Goal: Communication & Community: Answer question/provide support

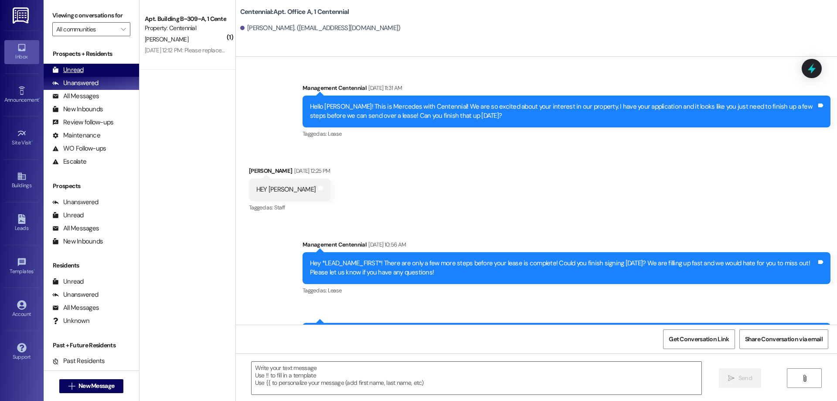
click at [113, 65] on div "Unread (0)" at bounding box center [91, 70] width 95 height 13
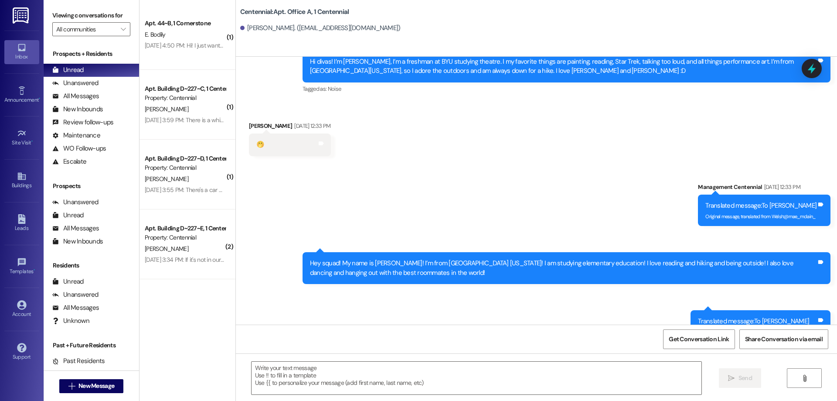
scroll to position [7388, 0]
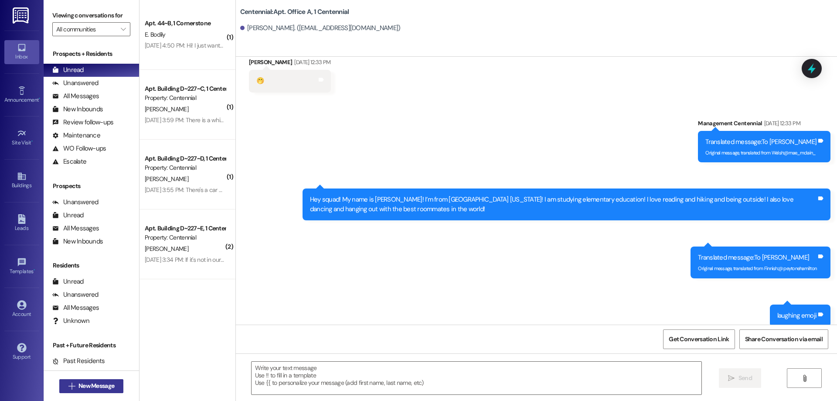
click at [104, 381] on span "New Message" at bounding box center [96, 385] width 36 height 9
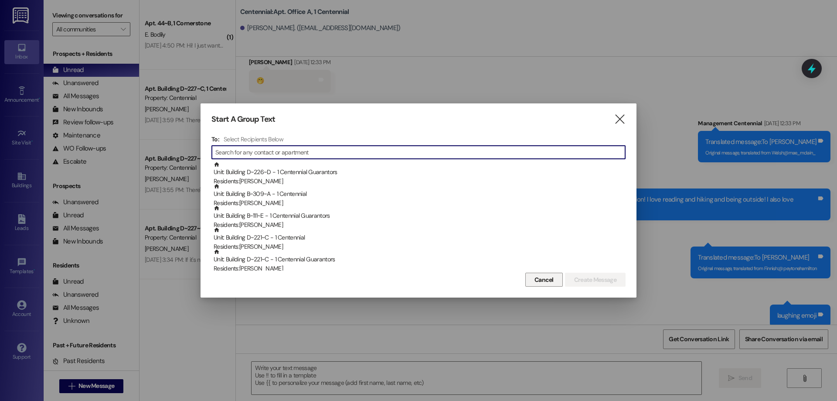
click at [546, 280] on span "Cancel" at bounding box center [543, 279] width 19 height 9
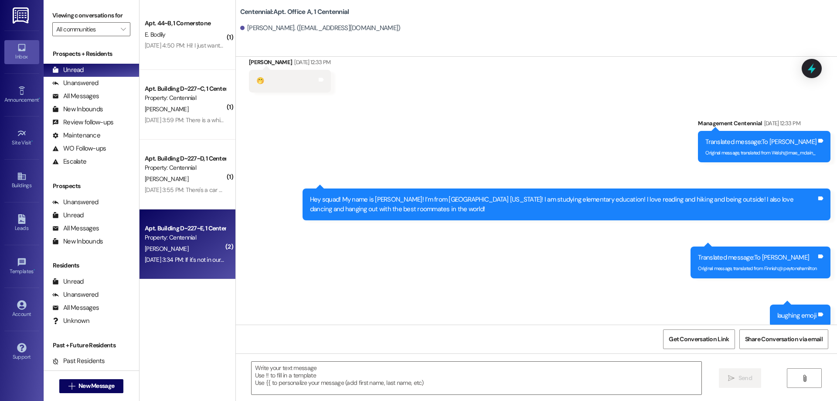
click at [204, 260] on div "[DATE] 3:34 PM: If it's not in our parking lot I guess that's fine but ya know …" at bounding box center [235, 259] width 181 height 8
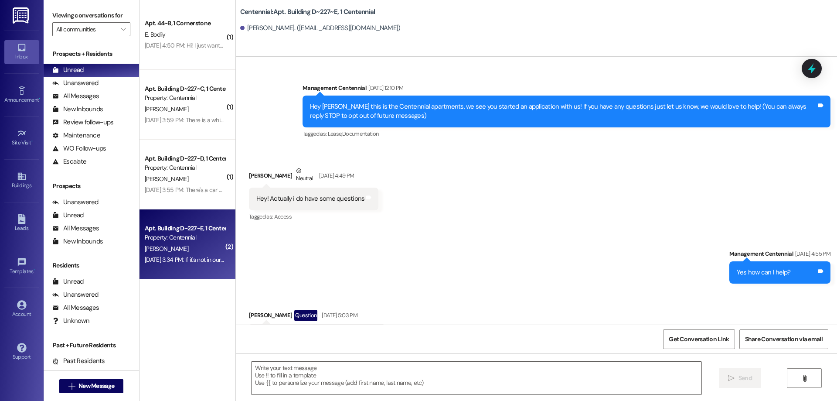
scroll to position [10818, 0]
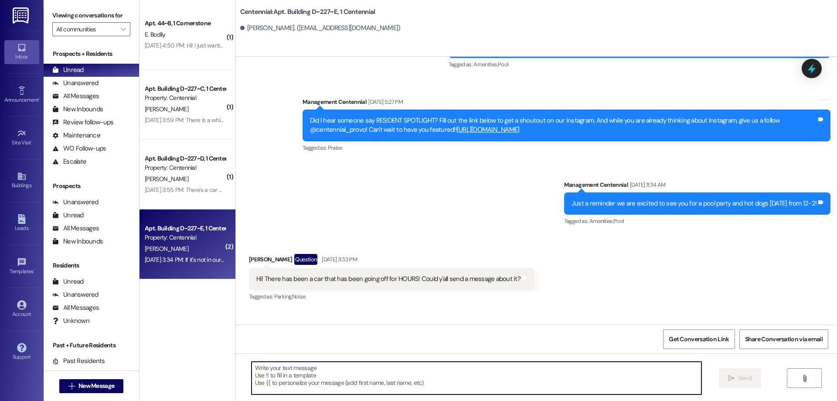
click at [459, 371] on textarea at bounding box center [477, 377] width 450 height 33
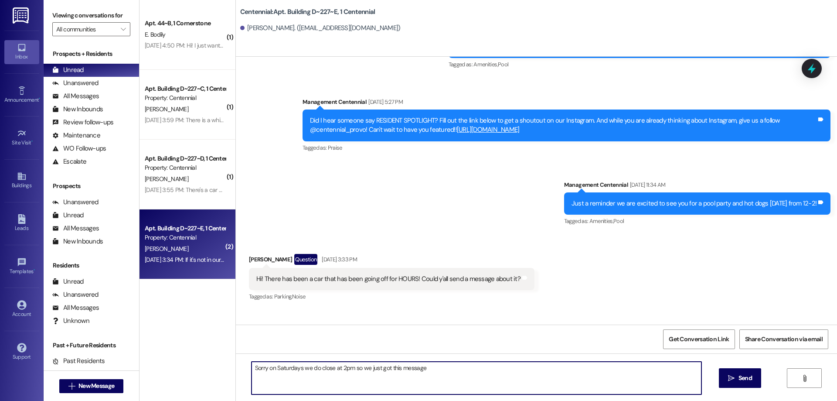
type textarea "Sorry on Saturdays we do close at 2pm so we just got this message!"
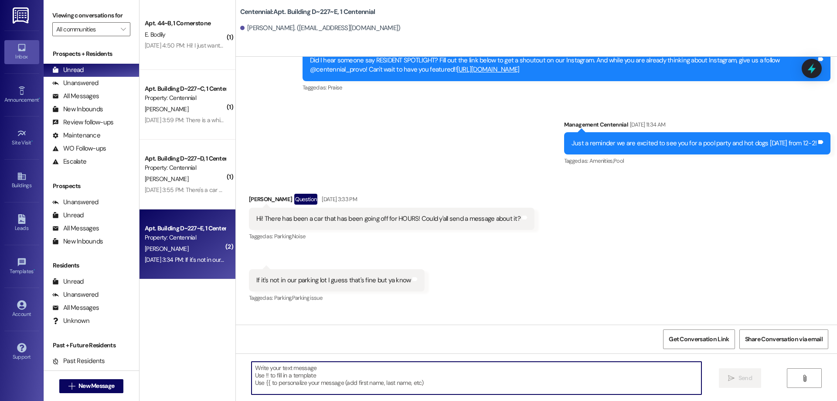
scroll to position [10879, 0]
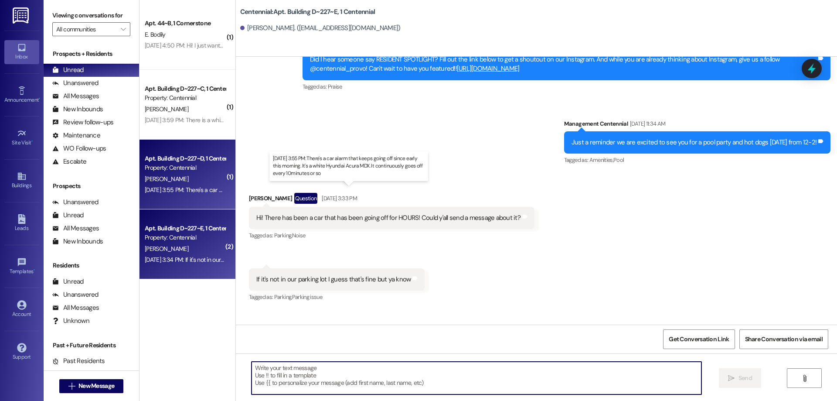
click at [193, 191] on div "[DATE] 3:55 PM: There's a car alarm that keeps going off since early this morni…" at bounding box center [344, 190] width 399 height 8
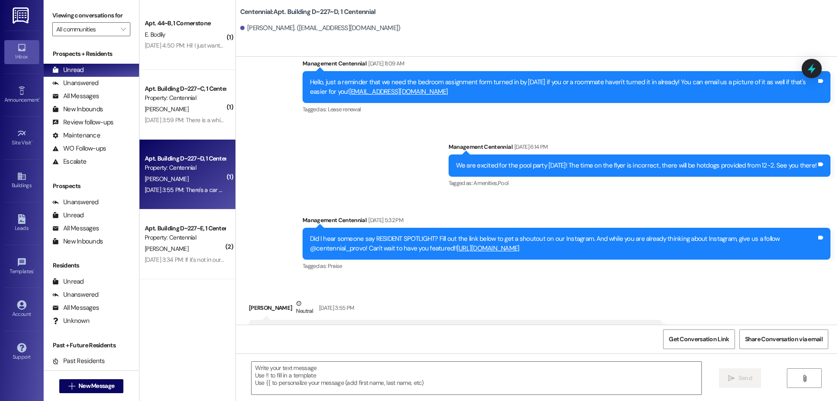
scroll to position [8426, 0]
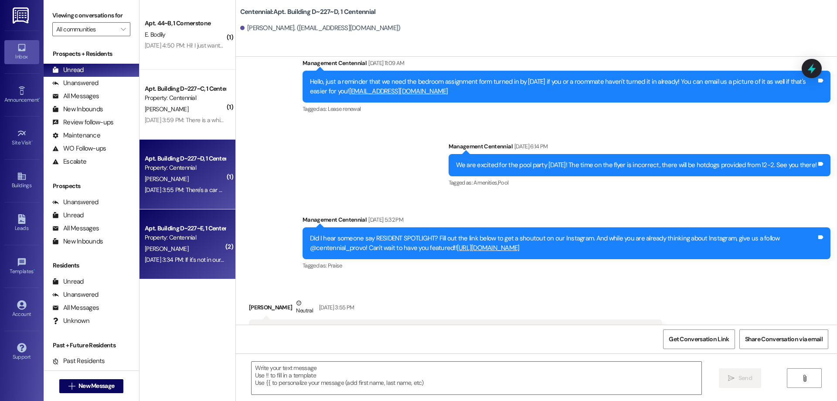
click at [196, 255] on div "[DATE] 3:34 PM: If it's not in our parking lot I guess that's fine but ya know …" at bounding box center [185, 259] width 82 height 11
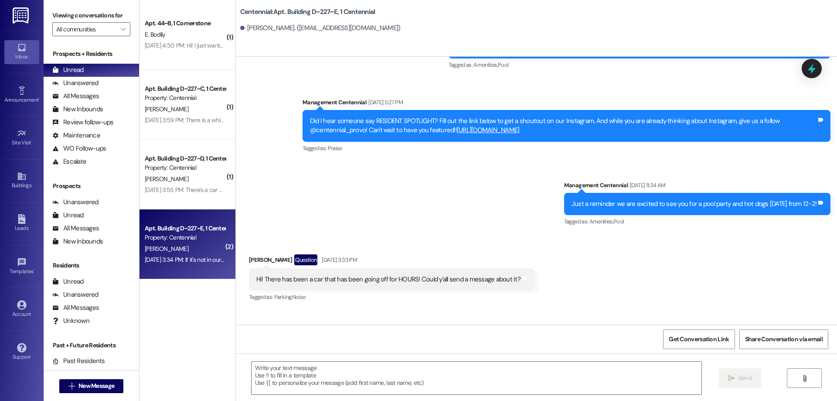
scroll to position [10879, 0]
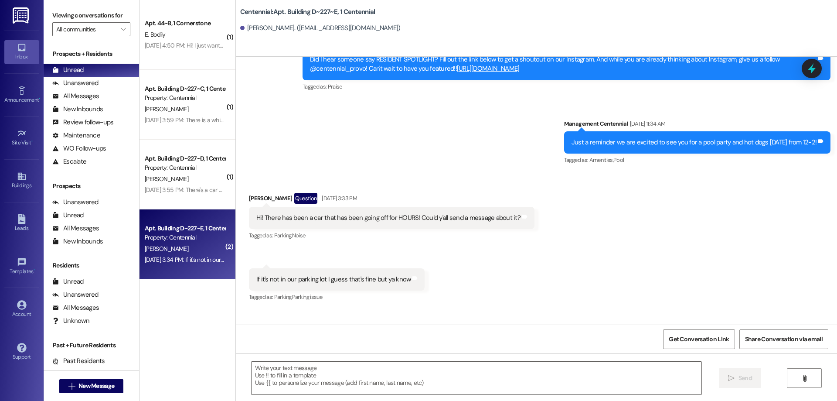
click at [656, 348] on div "Sorry on Saturdays we do close at 2pm so we just got this message!" at bounding box center [723, 352] width 188 height 9
copy div "Sorry on Saturdays we do close at 2pm so we just got this message! Tags and not…"
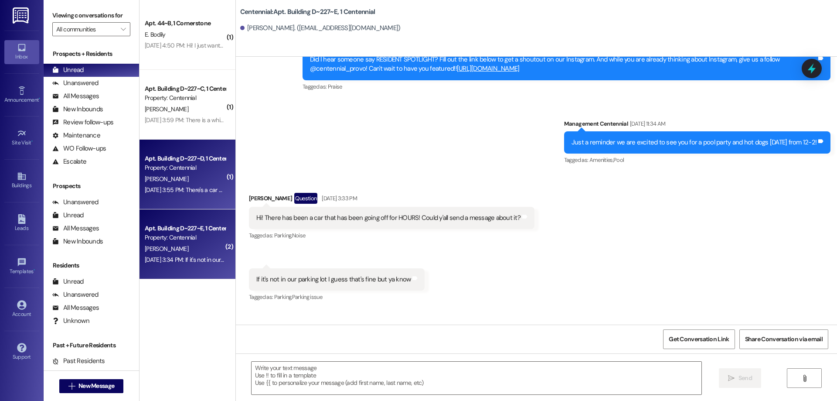
click at [196, 186] on div "[DATE] 3:55 PM: There's a car alarm that keeps going off since early this morni…" at bounding box center [344, 190] width 399 height 8
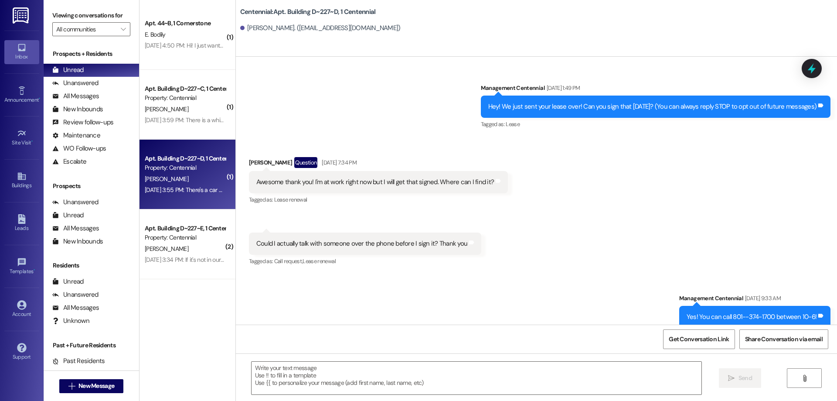
scroll to position [8426, 0]
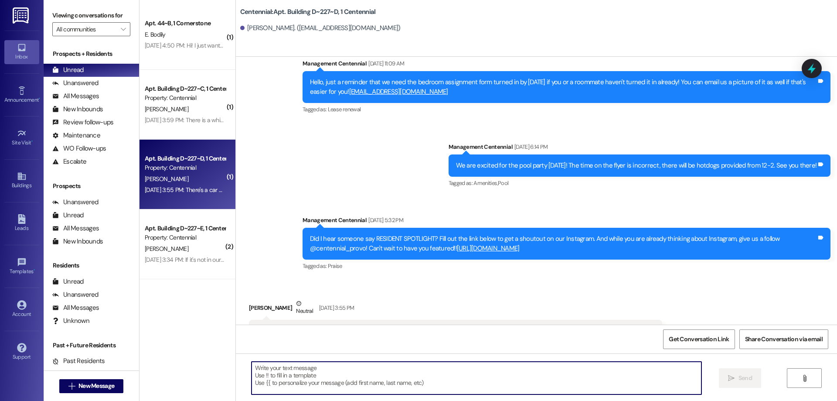
click at [430, 374] on textarea at bounding box center [477, 377] width 450 height 33
paste textarea "Sorry on Saturdays we do close at 2pm so we just got this message!"
type textarea "Sorry on Saturdays we do close at 2pm so we just got this message!"
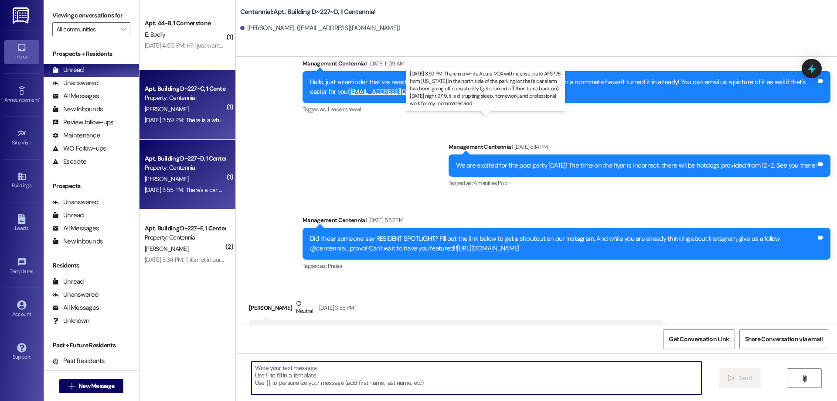
click at [177, 121] on div "[DATE] 3:59 PM: There is a white Acura MDX with license plate AFSP76 from [US_S…" at bounding box center [527, 120] width 764 height 8
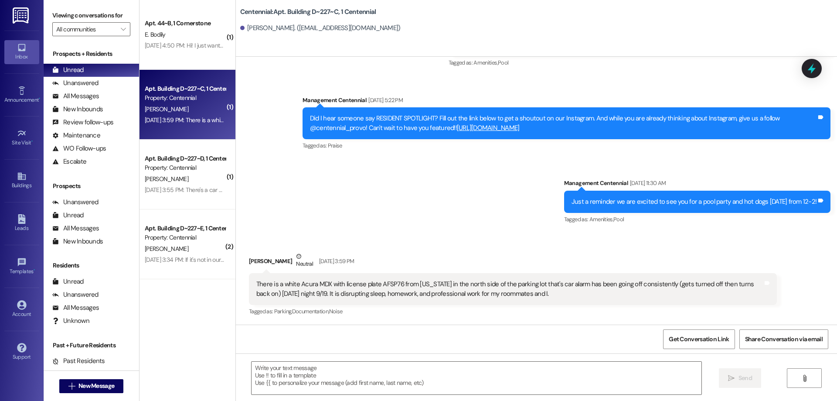
scroll to position [838, 0]
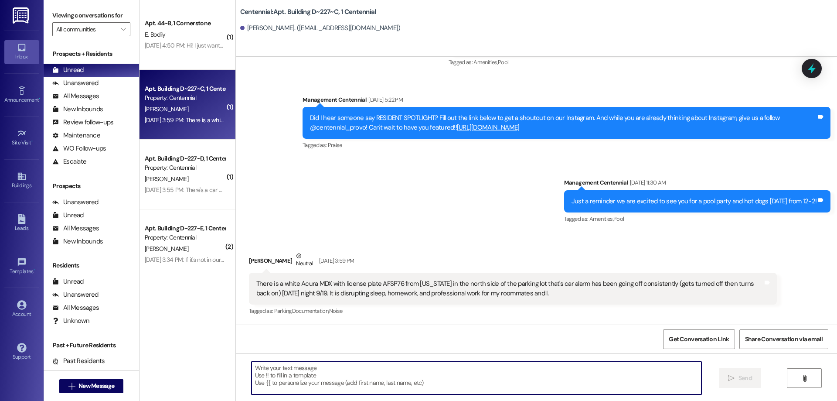
click at [486, 376] on textarea at bounding box center [477, 377] width 450 height 33
paste textarea "Sorry on Saturdays we do close at 2pm so we just got this message!"
type textarea "Sorry on Saturdays we do close at 2pm so we just got this message!"
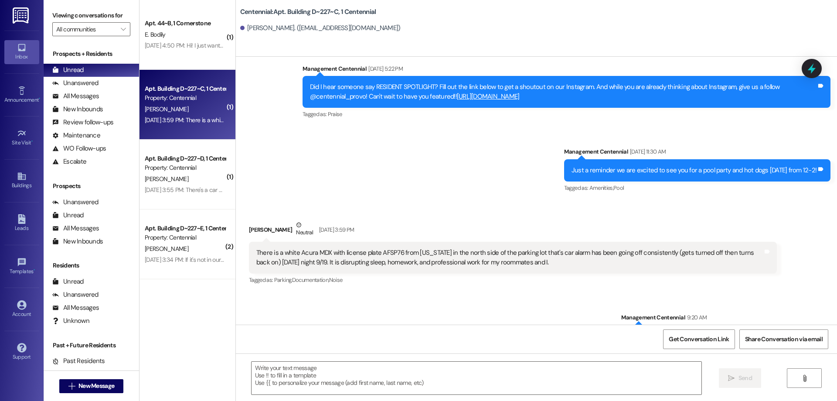
scroll to position [899, 0]
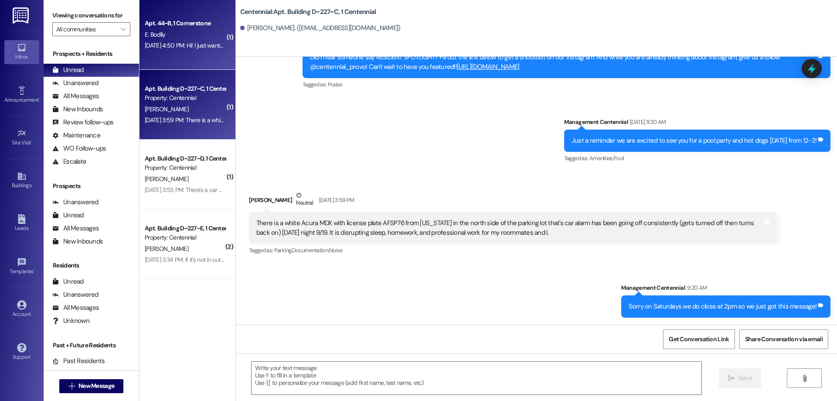
click at [201, 44] on div "[DATE] 4:50 PM: Hi! I just wanted to double check, my payment bounced again eve…" at bounding box center [510, 45] width 730 height 8
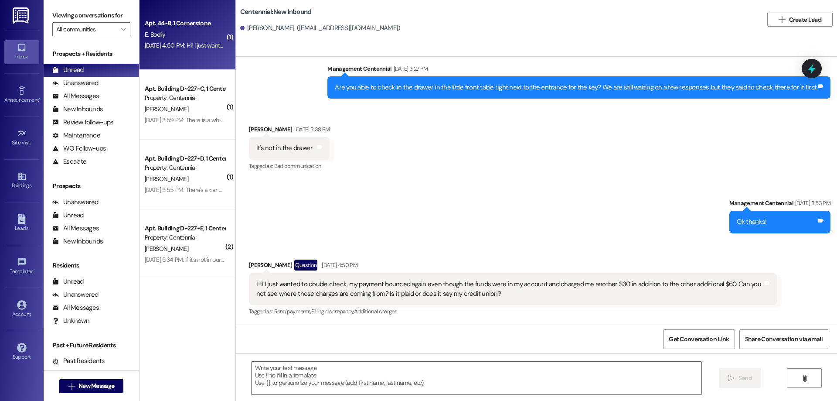
scroll to position [1715, 0]
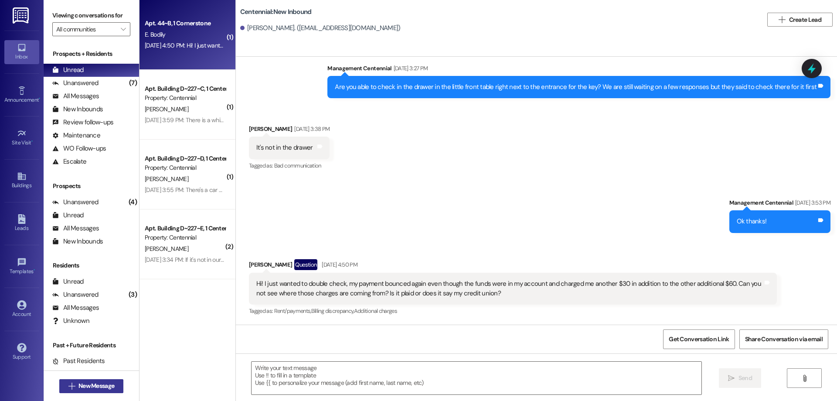
click at [102, 385] on span "New Message" at bounding box center [96, 385] width 36 height 9
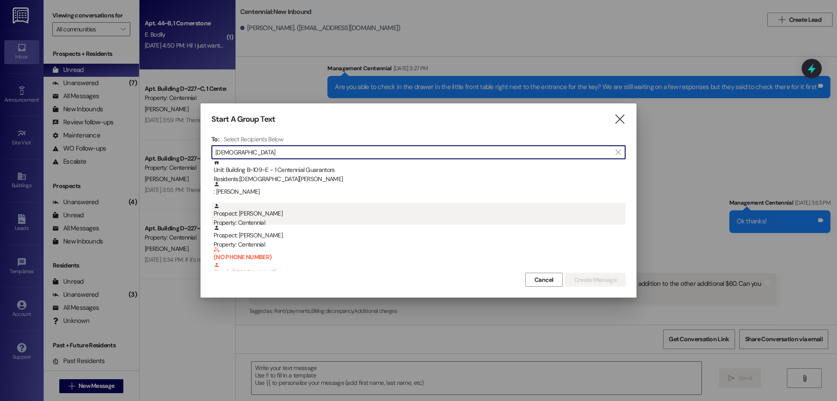
scroll to position [0, 0]
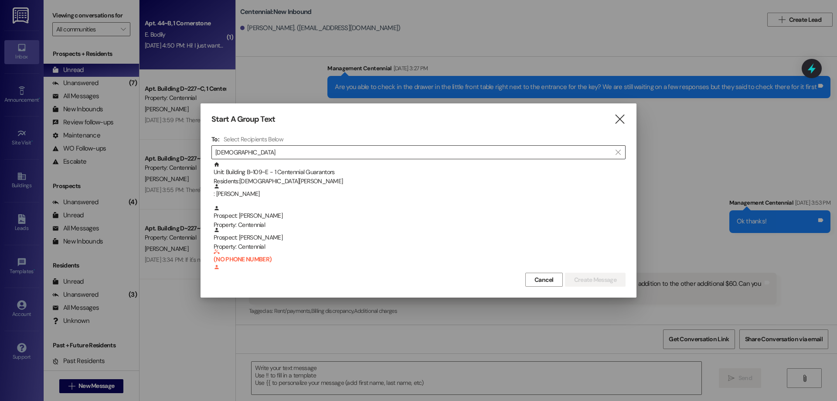
click at [320, 149] on input "[DEMOGRAPHIC_DATA]" at bounding box center [413, 152] width 396 height 12
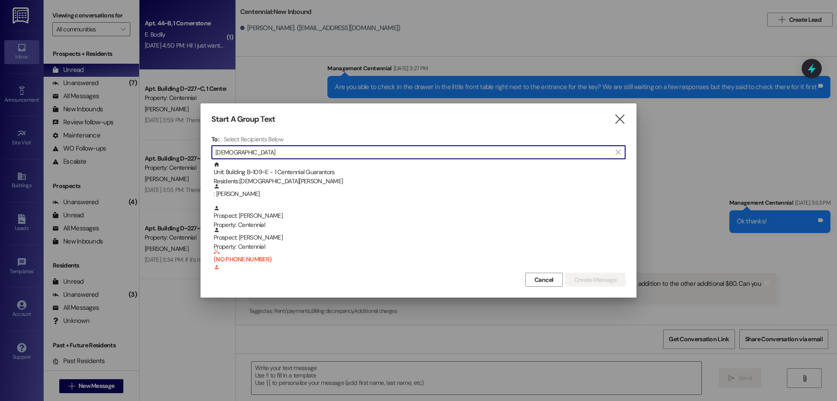
click at [320, 149] on input "[DEMOGRAPHIC_DATA]" at bounding box center [413, 152] width 396 height 12
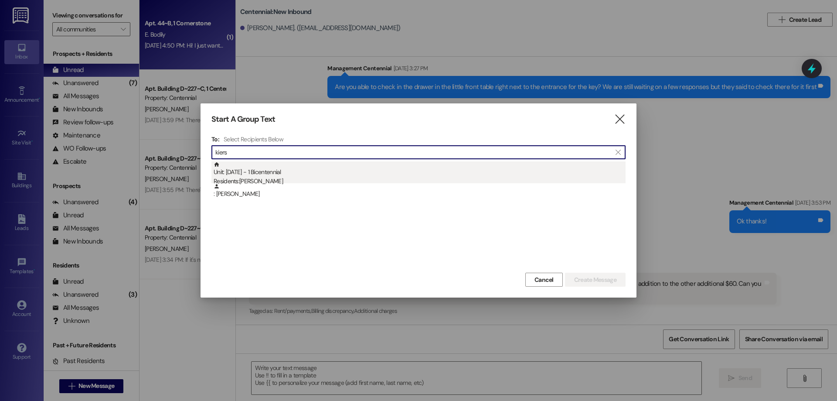
type input "kiers"
click at [318, 171] on div "Unit: [DATE] - 1 Bicentennial Residents: [PERSON_NAME]" at bounding box center [420, 173] width 412 height 25
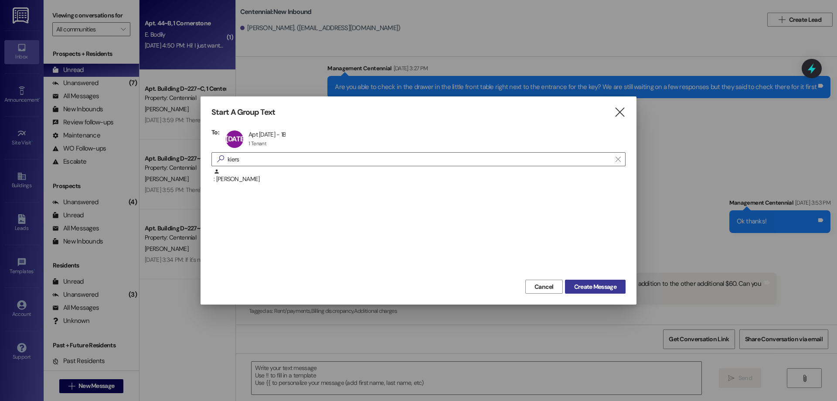
click at [601, 289] on span "Create Message" at bounding box center [595, 286] width 42 height 9
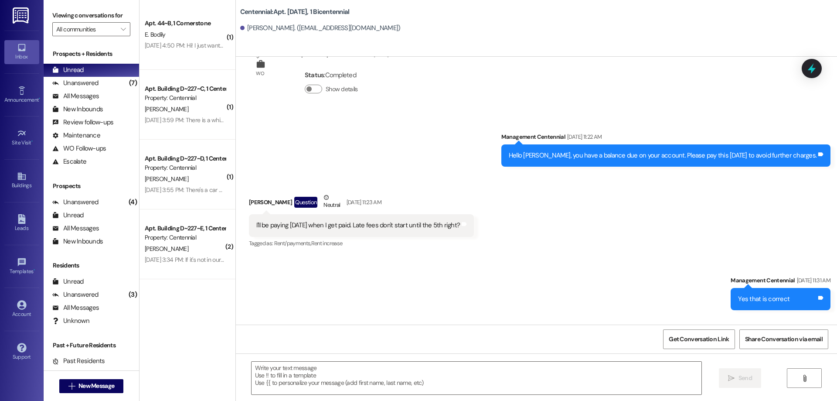
scroll to position [10494, 0]
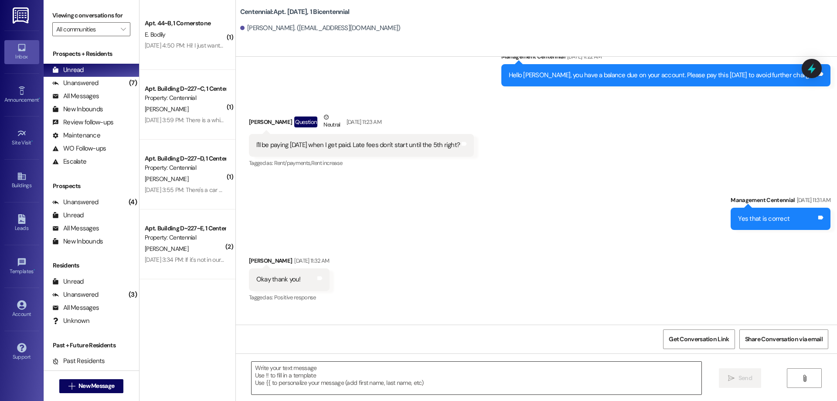
click at [456, 379] on textarea at bounding box center [477, 377] width 450 height 33
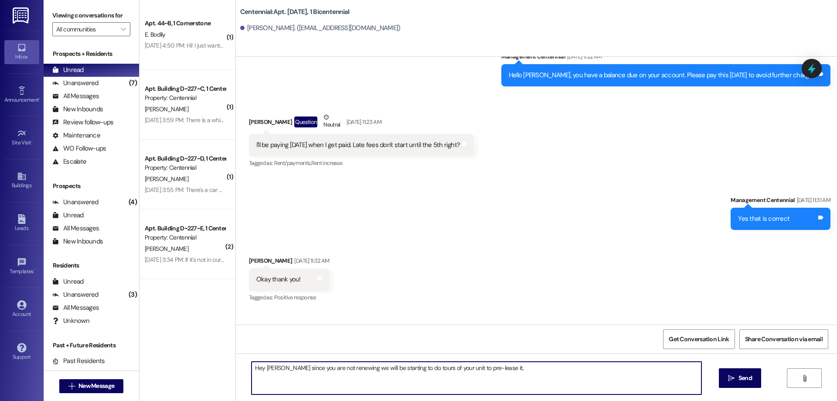
click at [533, 371] on textarea "Hey [PERSON_NAME] since you are not renewing we will be starting to do tours of…" at bounding box center [477, 377] width 450 height 33
type textarea "Hey [PERSON_NAME] since you are not renewing we will be starting to do tours of…"
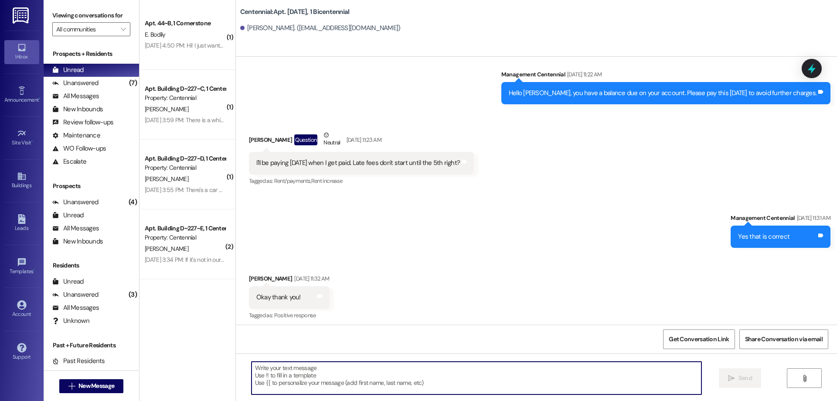
scroll to position [10555, 0]
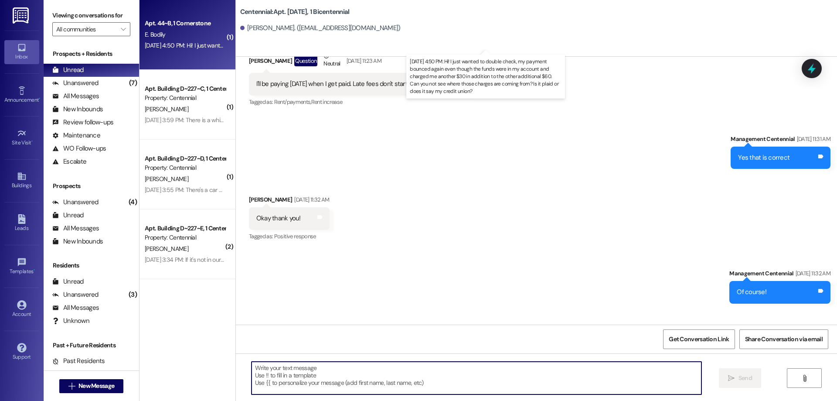
click at [167, 47] on div "[DATE] 4:50 PM: Hi! I just wanted to double check, my payment bounced again eve…" at bounding box center [510, 45] width 730 height 8
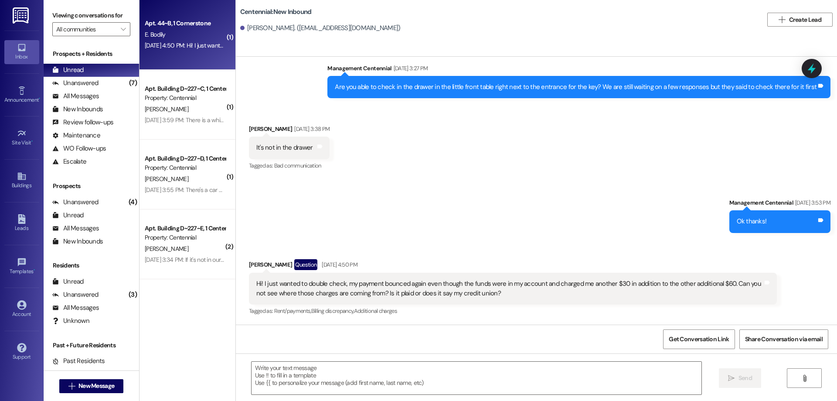
scroll to position [1715, 0]
click at [782, 56] on button "See them now!" at bounding box center [798, 54] width 42 height 12
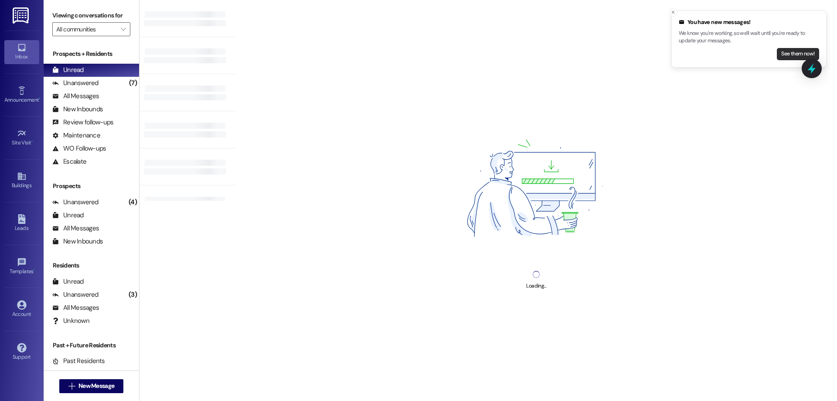
click at [779, 56] on button "See them now!" at bounding box center [798, 54] width 42 height 12
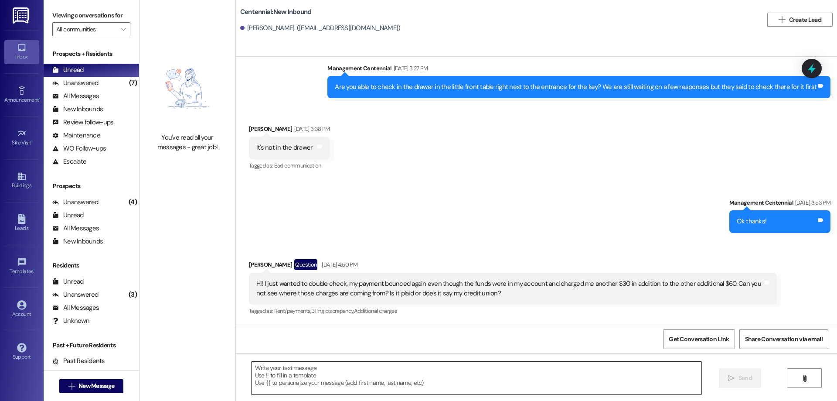
click at [451, 386] on textarea at bounding box center [477, 377] width 450 height 33
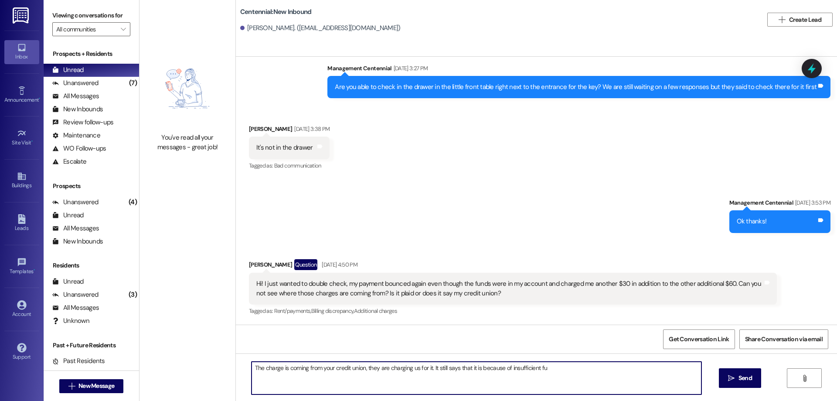
click at [558, 370] on textarea "The charge is coming from your credit union, they are charging us for it. It st…" at bounding box center [477, 377] width 450 height 33
type textarea "The charge is coming from your credit union, they are charging us for it. It st…"
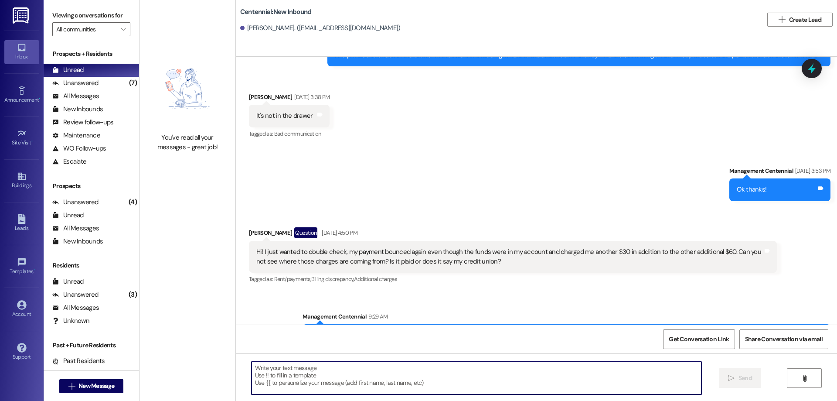
scroll to position [1775, 0]
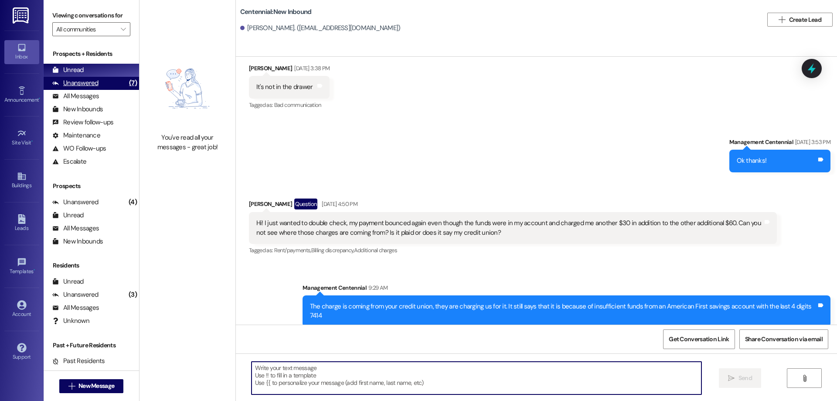
click at [127, 83] on div "(7)" at bounding box center [133, 83] width 12 height 14
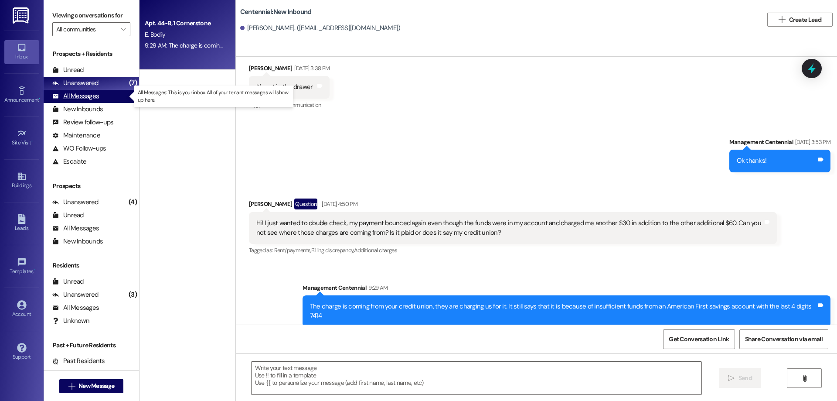
click at [110, 99] on div "All Messages (undefined)" at bounding box center [91, 96] width 95 height 13
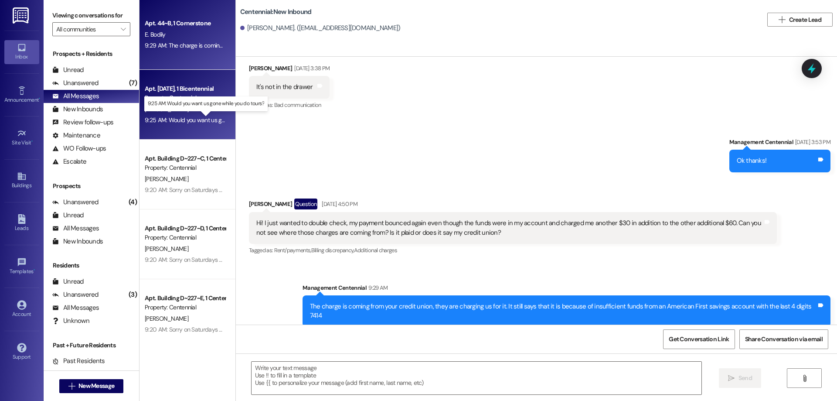
click at [204, 121] on div "9:25 AM: Would you want us gone while you do tours? 9:25 AM: Would you want us …" at bounding box center [213, 120] width 136 height 8
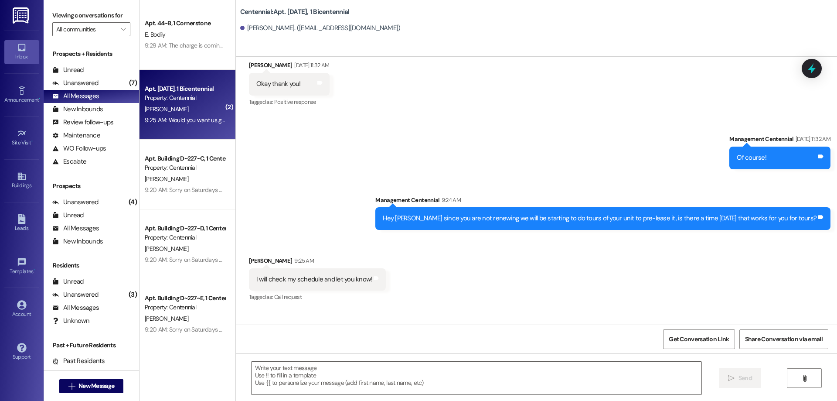
scroll to position [10690, 0]
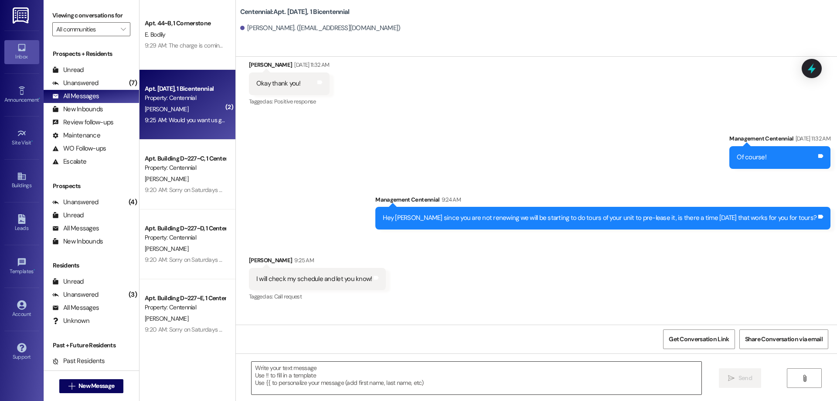
click at [494, 367] on textarea at bounding box center [477, 377] width 450 height 33
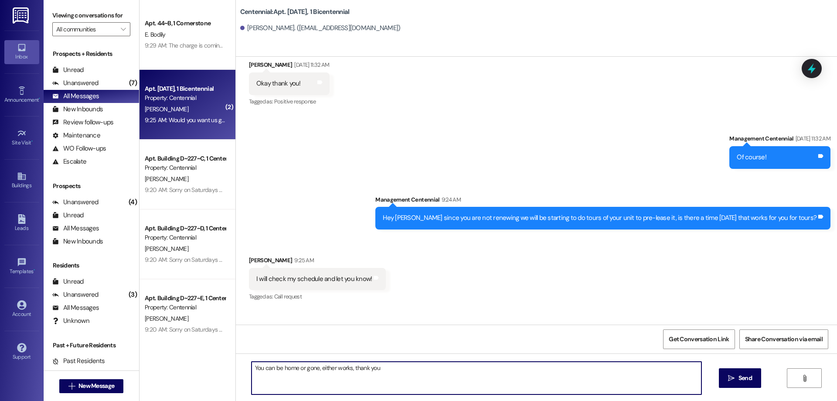
type textarea "You can be home or gone, either works, thank you!"
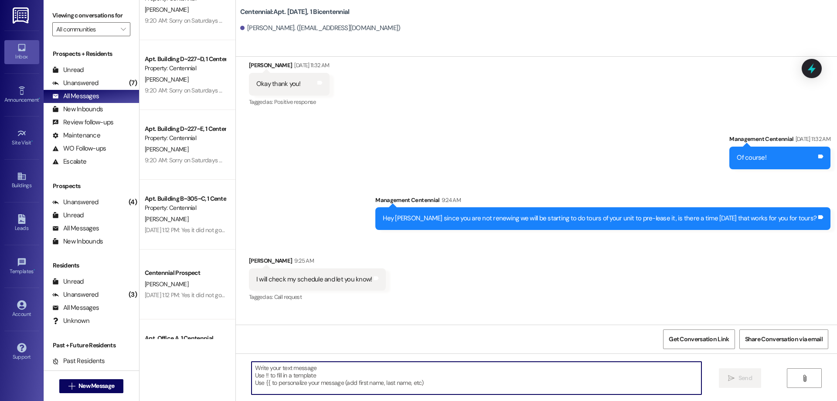
scroll to position [174, 0]
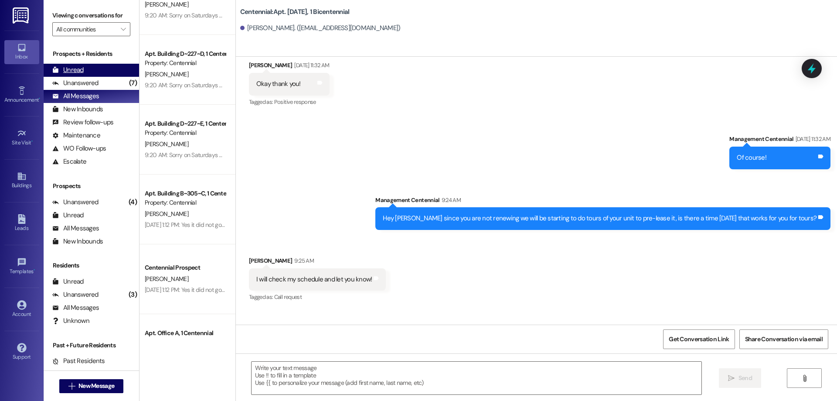
click at [91, 69] on div "Unread (0)" at bounding box center [91, 70] width 95 height 13
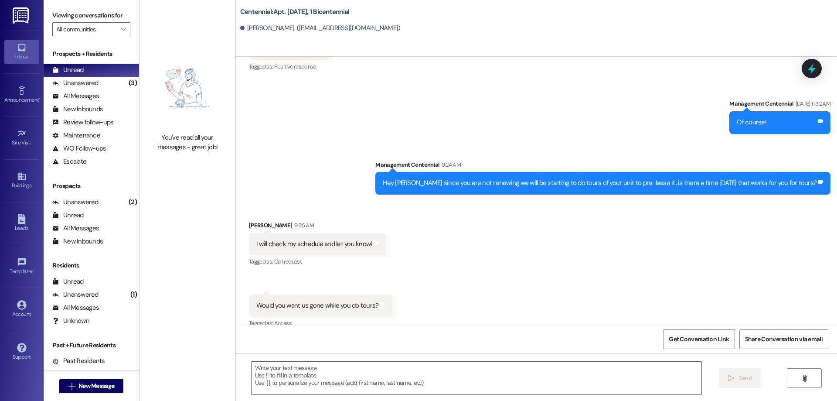
scroll to position [10751, 0]
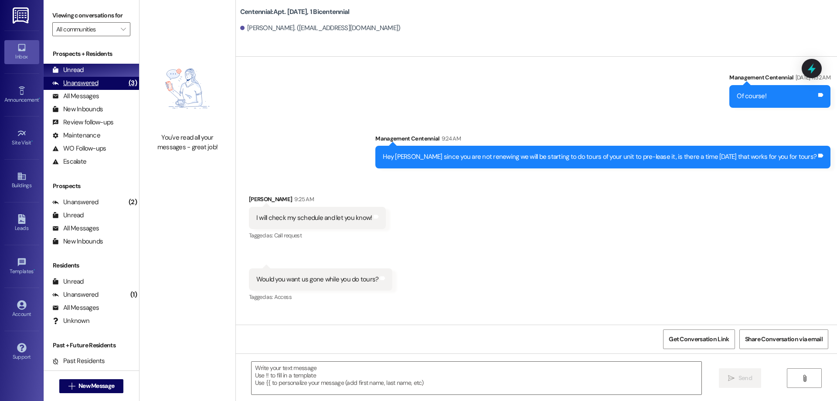
drag, startPoint x: 55, startPoint y: 84, endPoint x: 66, endPoint y: 77, distance: 13.3
click at [55, 84] on icon at bounding box center [55, 83] width 7 height 4
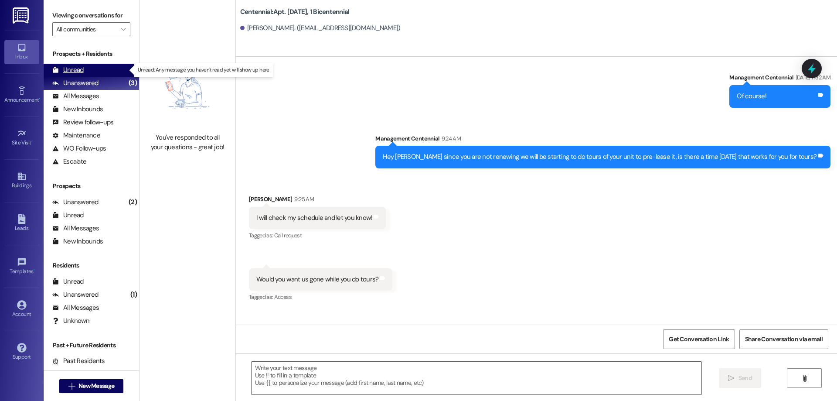
click at [69, 74] on div "Unread" at bounding box center [67, 69] width 31 height 9
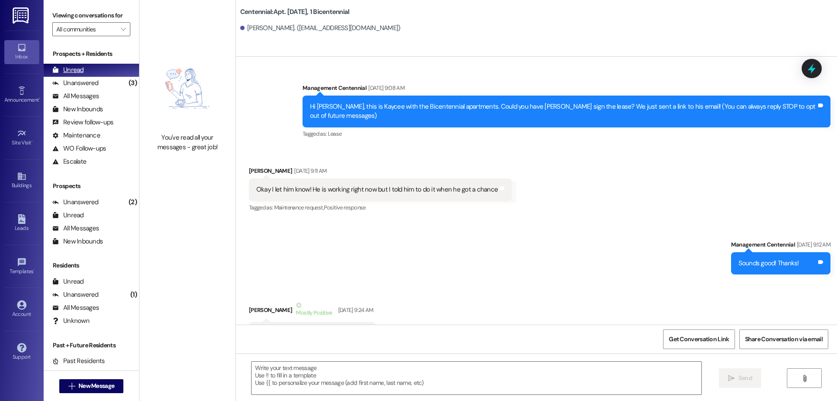
scroll to position [10689, 0]
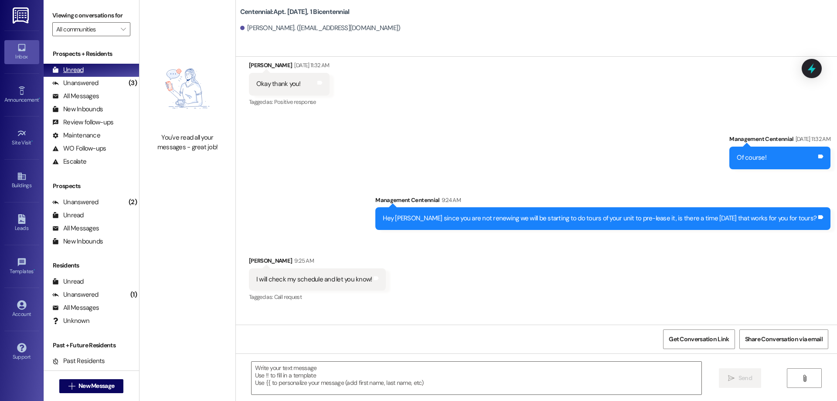
drag, startPoint x: 116, startPoint y: 84, endPoint x: 116, endPoint y: 72, distance: 11.8
click at [116, 84] on div "Unanswered (3)" at bounding box center [91, 83] width 95 height 13
click at [116, 72] on div "Unread (0)" at bounding box center [91, 70] width 95 height 13
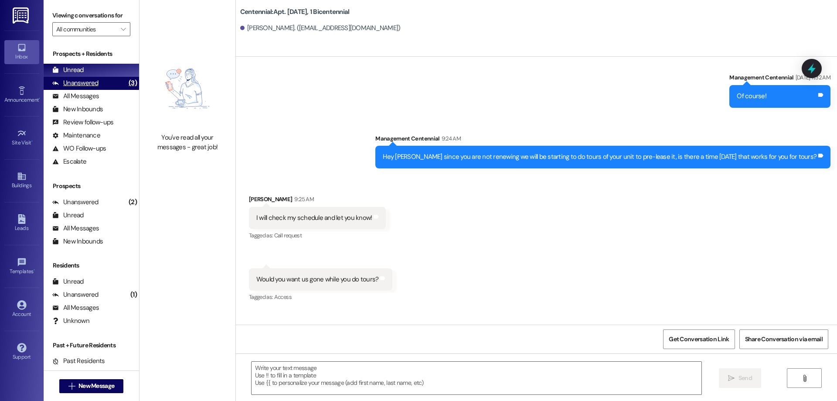
click at [100, 78] on div "Unanswered (3)" at bounding box center [91, 83] width 95 height 13
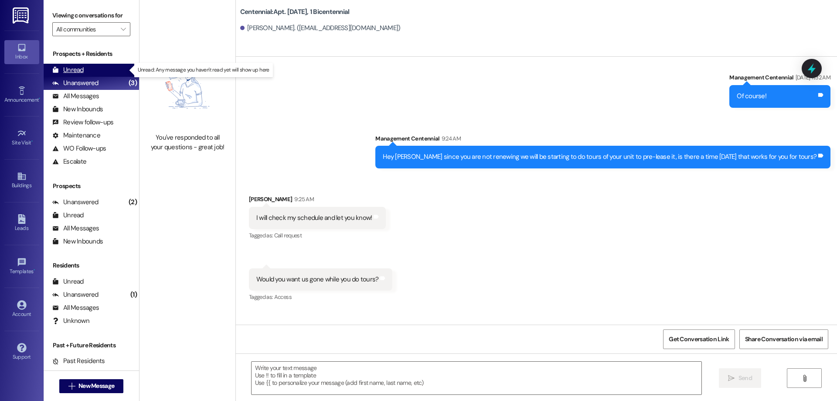
click at [99, 74] on div "Unread (0)" at bounding box center [91, 70] width 95 height 13
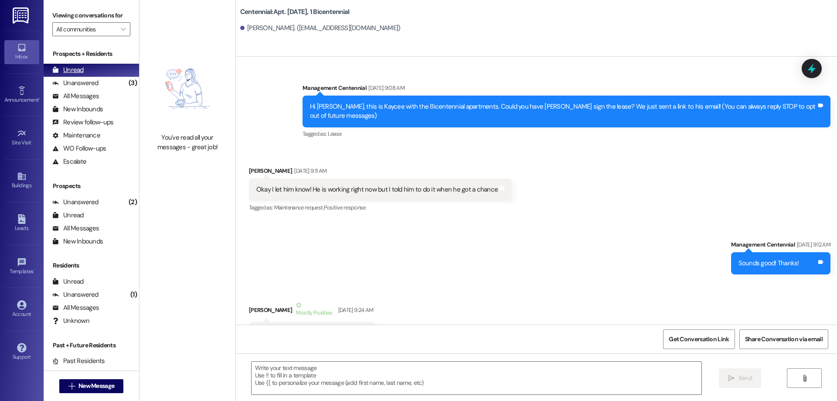
scroll to position [10689, 0]
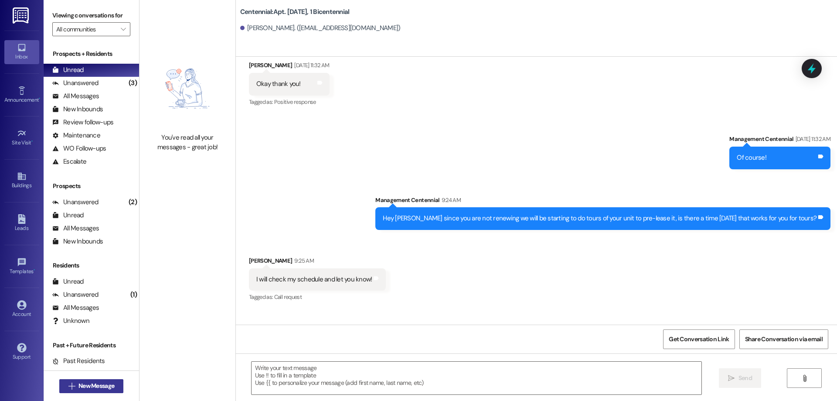
click at [103, 384] on span "New Message" at bounding box center [96, 385] width 36 height 9
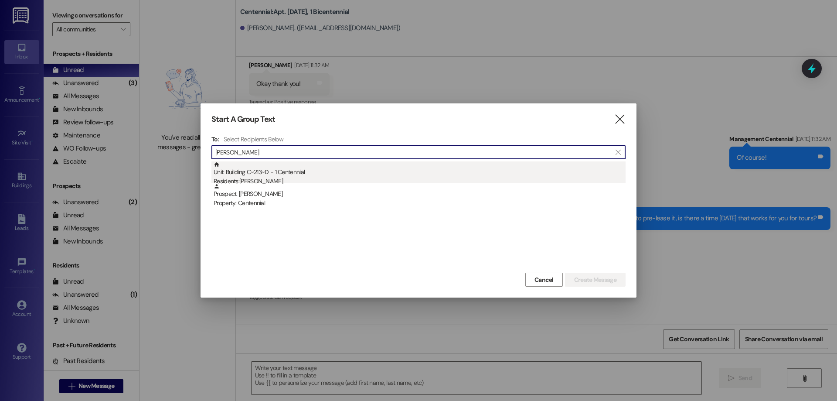
type input "[PERSON_NAME]"
click at [333, 171] on div "Unit: Building C~213~D - 1 Centennial Residents: [PERSON_NAME]" at bounding box center [420, 173] width 412 height 25
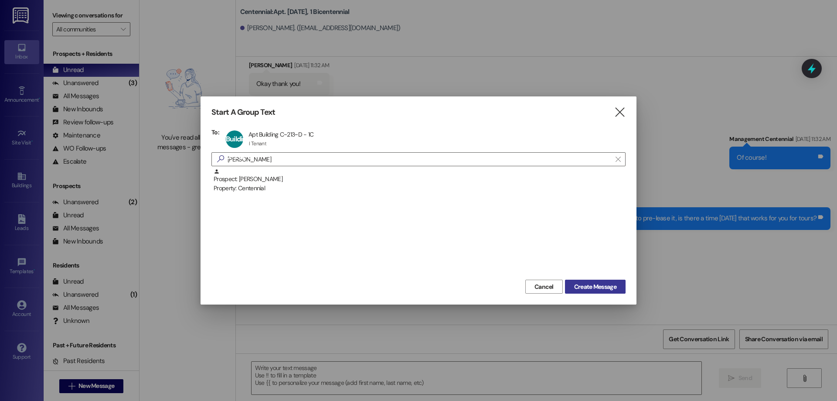
click at [581, 283] on span "Create Message" at bounding box center [595, 286] width 42 height 9
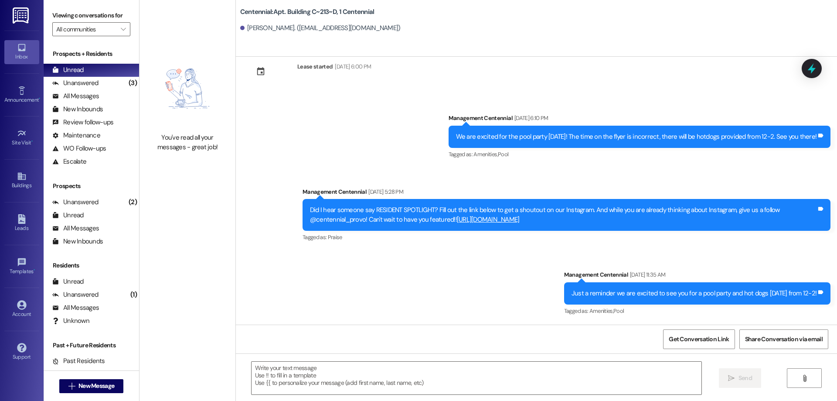
scroll to position [571, 0]
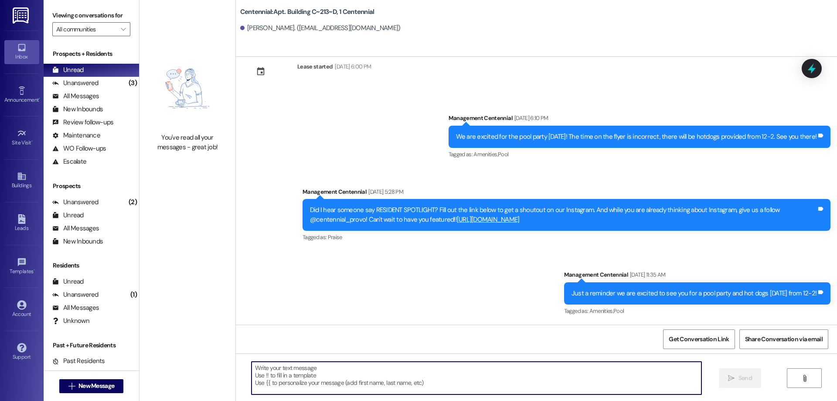
click at [591, 376] on textarea at bounding box center [477, 377] width 450 height 33
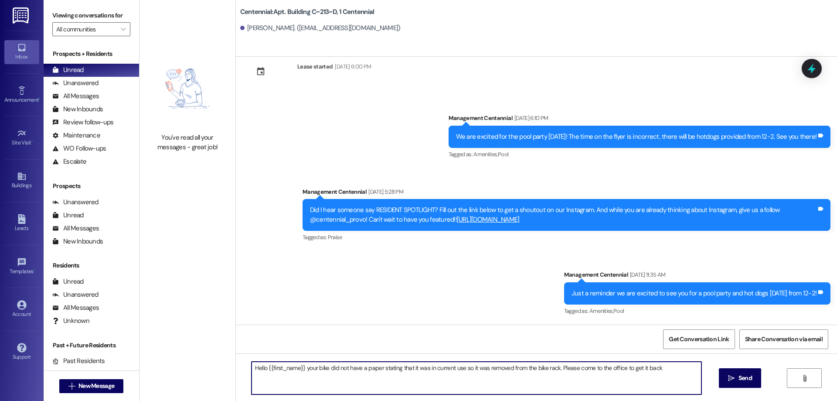
type textarea "Hello {{first_name}} your bike did not have a paper stating that it was in curr…"
click at [622, 370] on textarea "Hello {{first_name}} your bike did not have a paper stating that it was in curr…" at bounding box center [477, 377] width 450 height 33
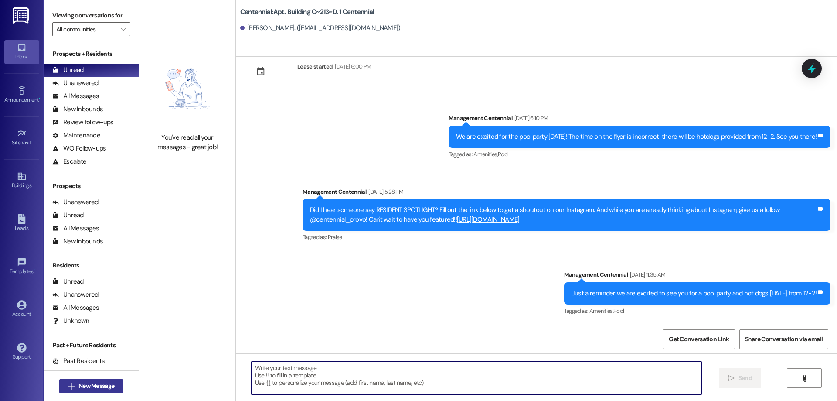
click at [115, 387] on button " New Message" at bounding box center [91, 386] width 65 height 14
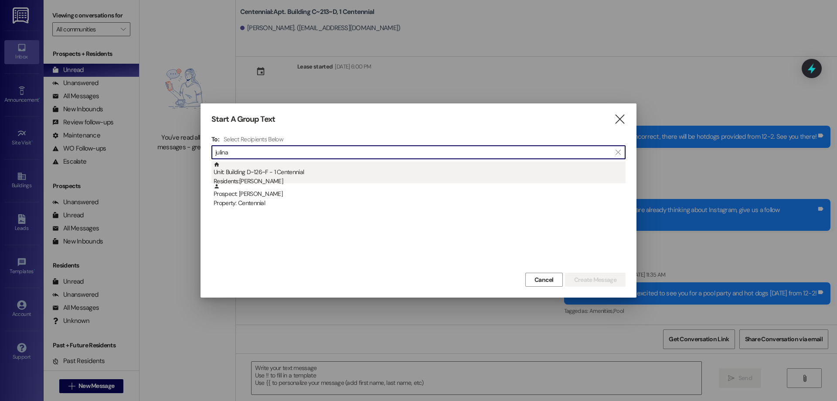
type input "julina"
click at [345, 167] on div "Unit: Building D~126~F - 1 Centennial Residents: [PERSON_NAME]" at bounding box center [420, 173] width 412 height 25
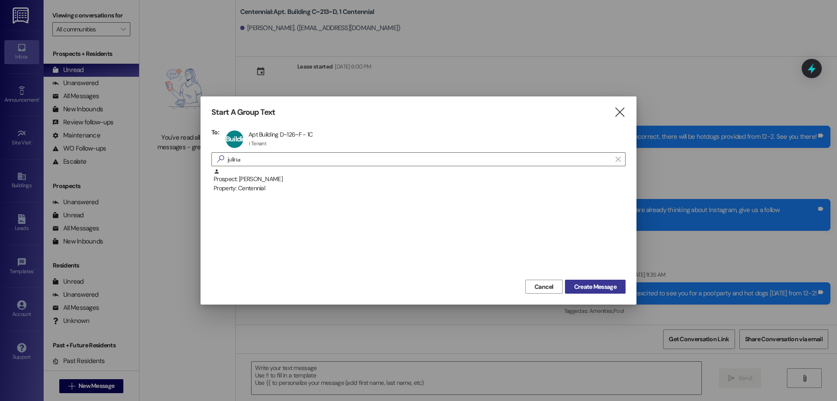
click at [582, 285] on span "Create Message" at bounding box center [595, 286] width 42 height 9
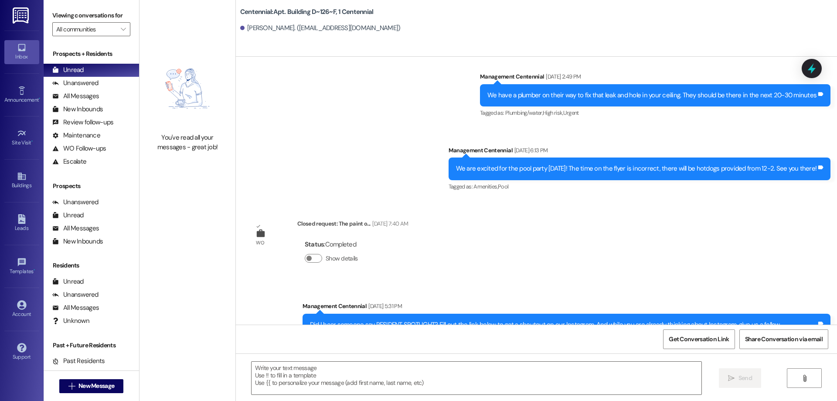
scroll to position [1206, 0]
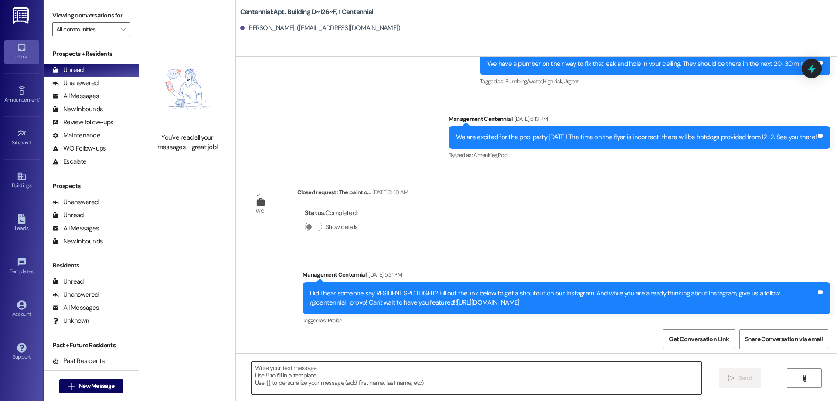
click at [492, 385] on textarea at bounding box center [477, 377] width 450 height 33
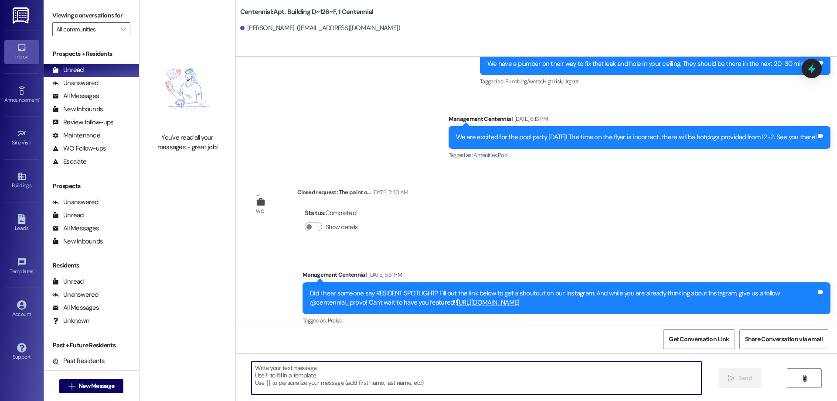
paste textarea "Hello {{first_name}} your bike did not have a paper stating that it was in curr…"
type textarea "Hello {{first_name}} your bike did not have a paper stating that it was in curr…"
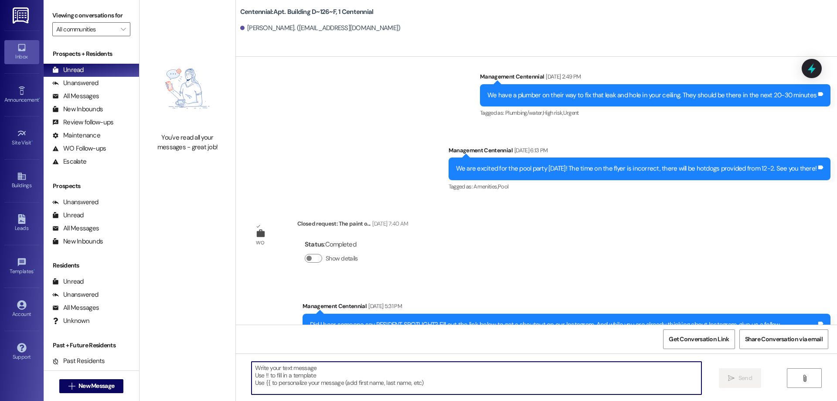
scroll to position [1188, 0]
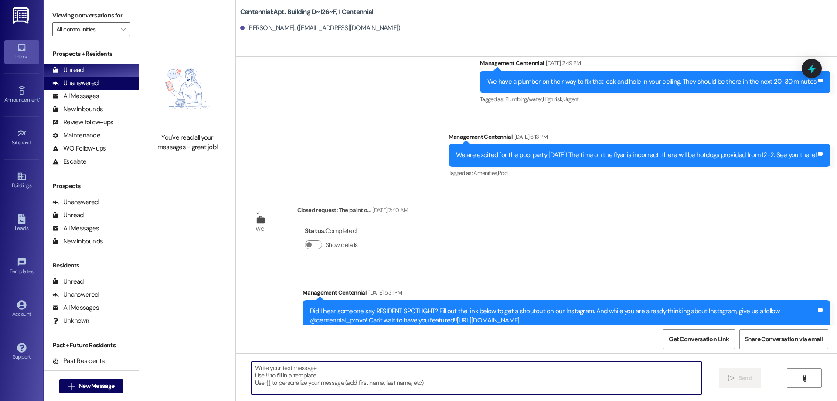
click at [109, 84] on div "Unanswered (0)" at bounding box center [91, 83] width 95 height 13
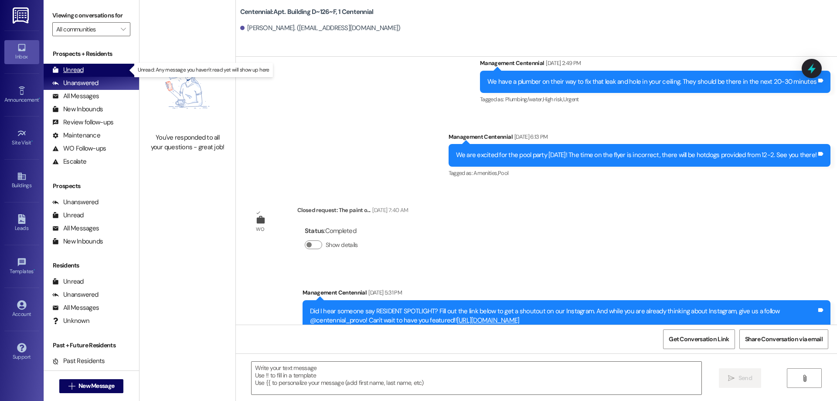
click at [108, 75] on div "Unread (0)" at bounding box center [91, 70] width 95 height 13
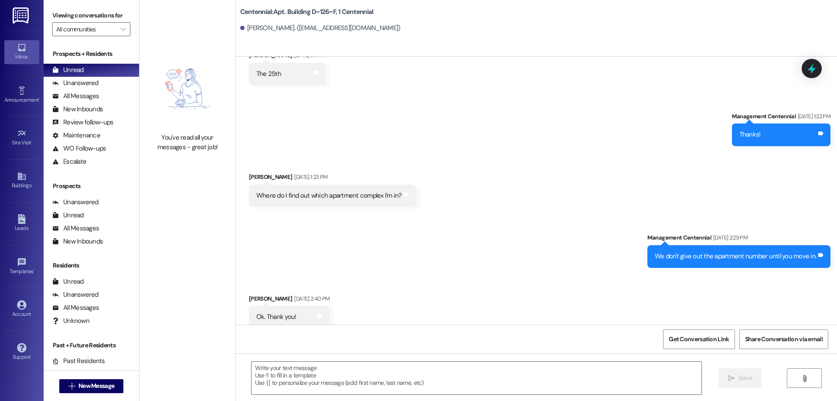
scroll to position [491, 0]
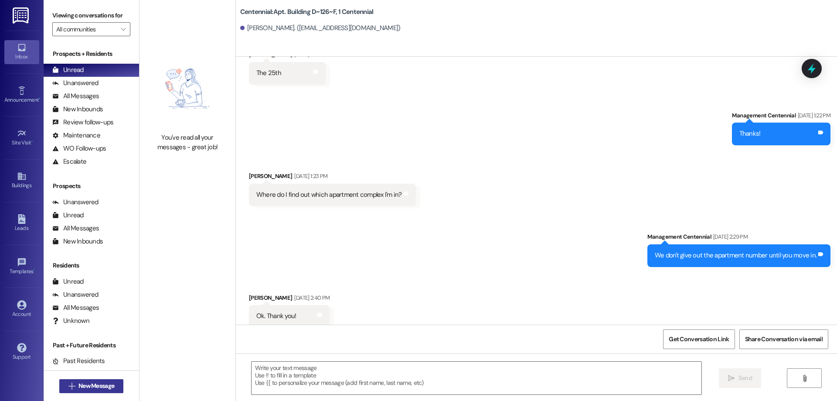
click at [107, 387] on span "New Message" at bounding box center [96, 385] width 36 height 9
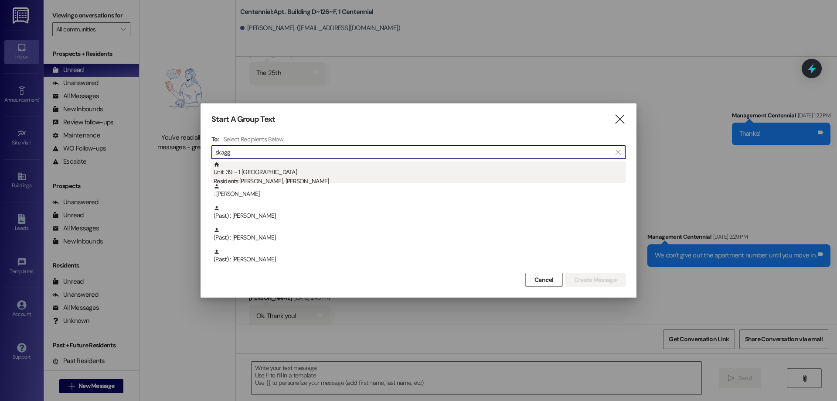
type input "skagg"
click at [346, 181] on div "Residents: [PERSON_NAME], [PERSON_NAME]" at bounding box center [420, 181] width 412 height 9
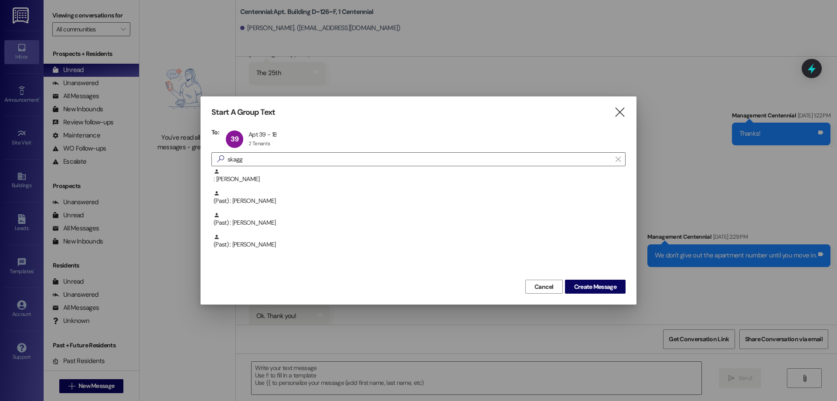
click at [576, 278] on div "Cancel Create Message" at bounding box center [418, 285] width 414 height 16
click at [578, 283] on span "Create Message" at bounding box center [595, 286] width 42 height 9
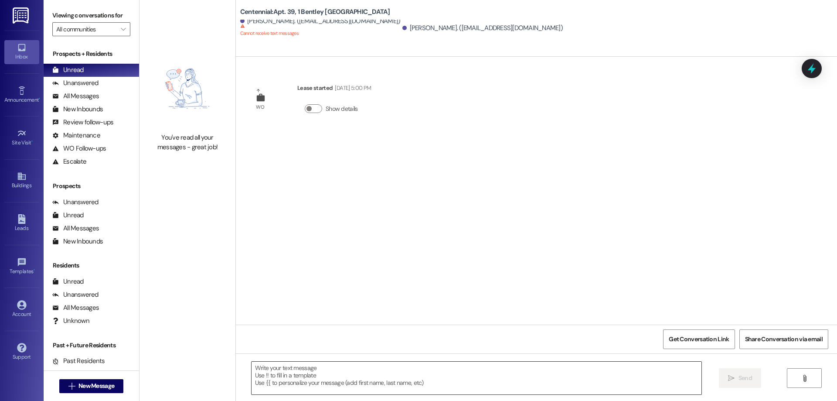
scroll to position [0, 0]
click at [92, 389] on span "New Message" at bounding box center [96, 385] width 36 height 9
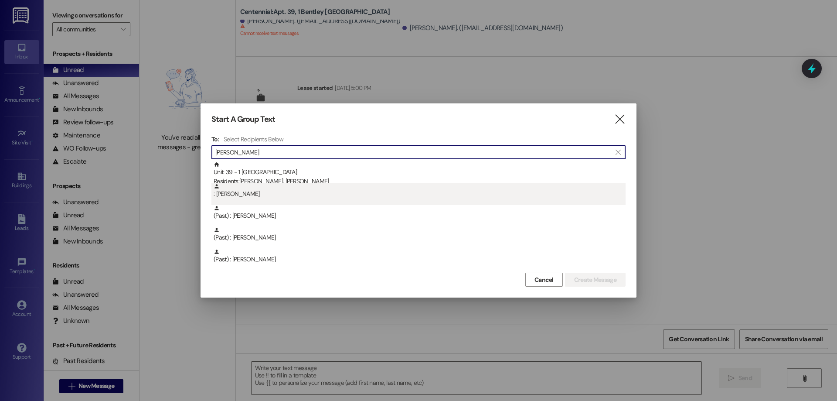
type input "[PERSON_NAME]"
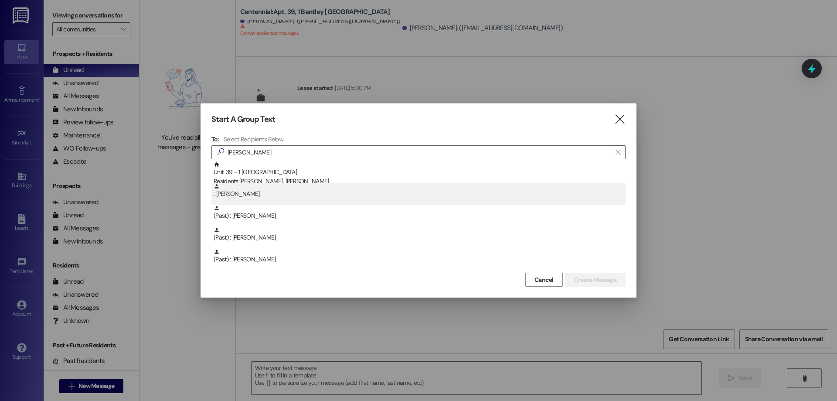
click at [323, 201] on div ": [PERSON_NAME]" at bounding box center [418, 194] width 414 height 22
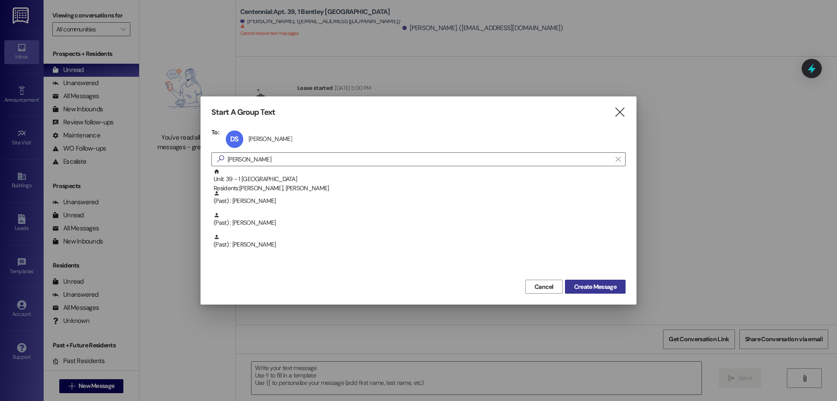
click at [585, 286] on span "Create Message" at bounding box center [595, 286] width 42 height 9
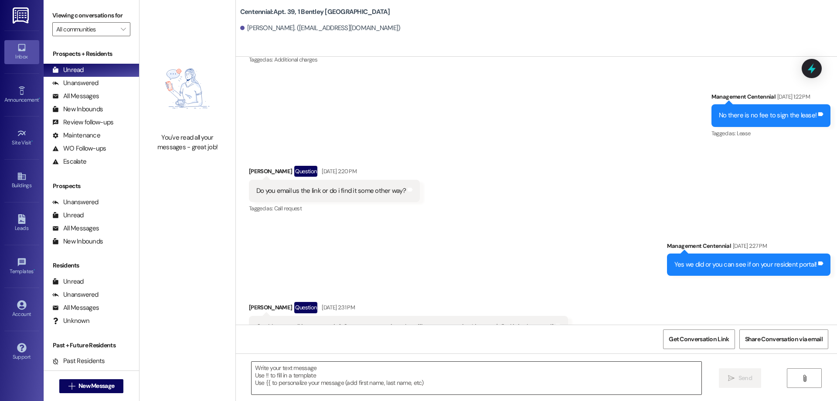
scroll to position [1303, 0]
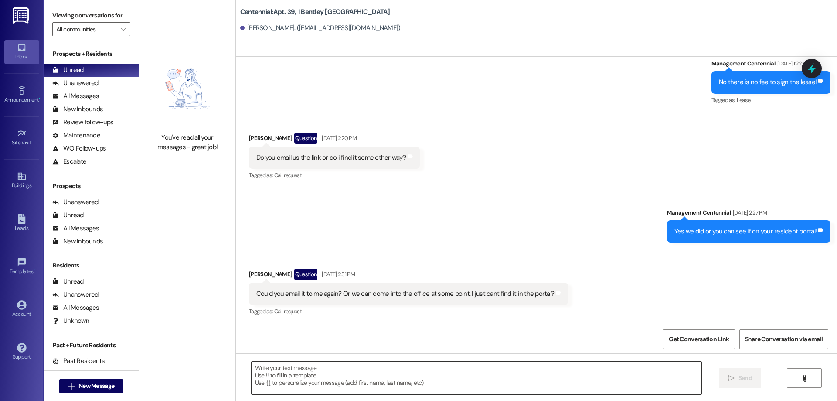
click at [465, 386] on textarea at bounding box center [477, 377] width 450 height 33
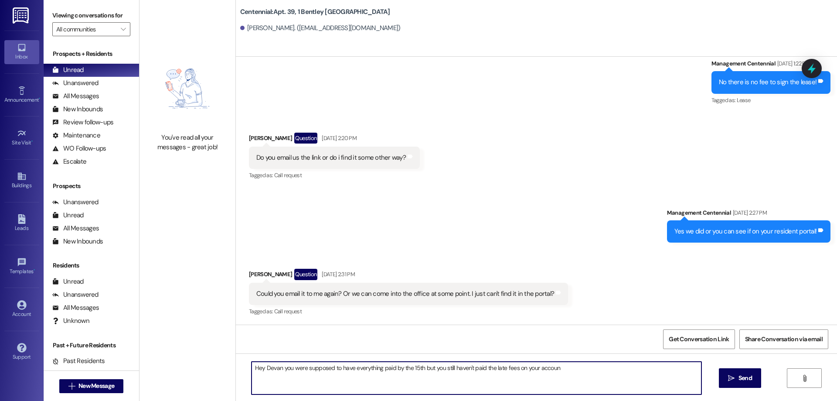
type textarea "Hey Devan you were supposed to have everything paid by the 15th but you still h…"
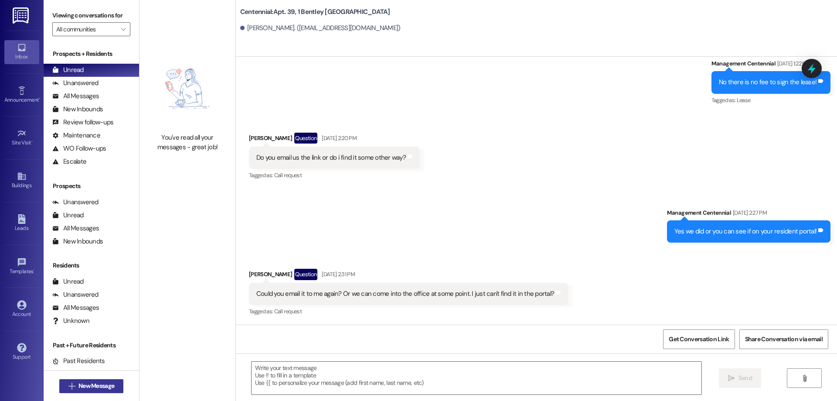
click at [92, 384] on span "New Message" at bounding box center [96, 385] width 36 height 9
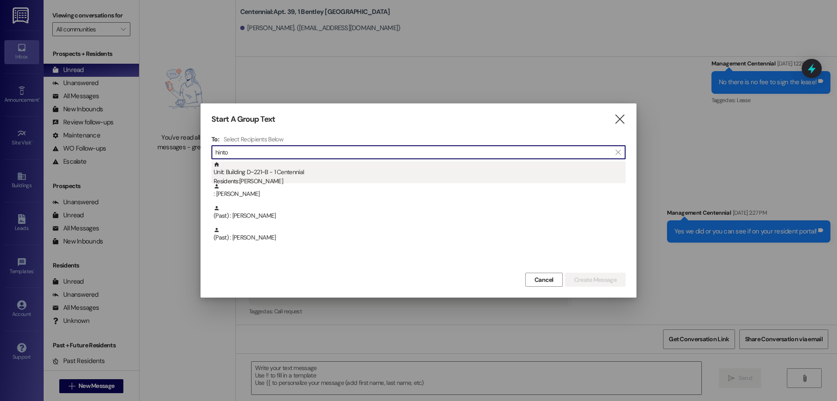
type input "hinto"
click at [304, 173] on div "Unit: Building D~221~B - 1 Centennial Residents: [PERSON_NAME]" at bounding box center [420, 173] width 412 height 25
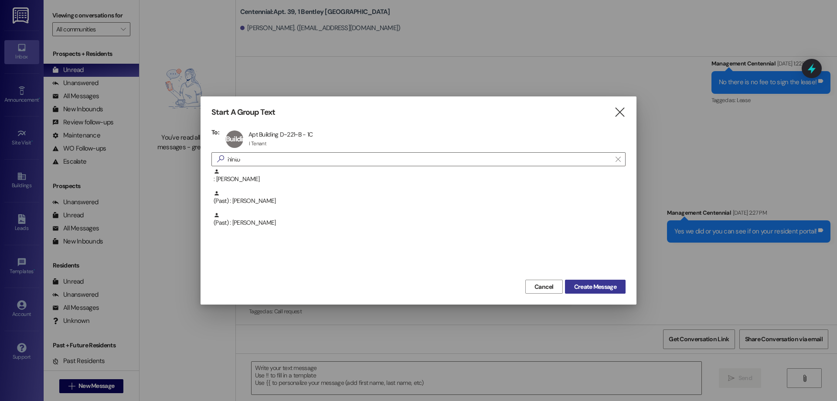
click at [592, 287] on span "Create Message" at bounding box center [595, 286] width 42 height 9
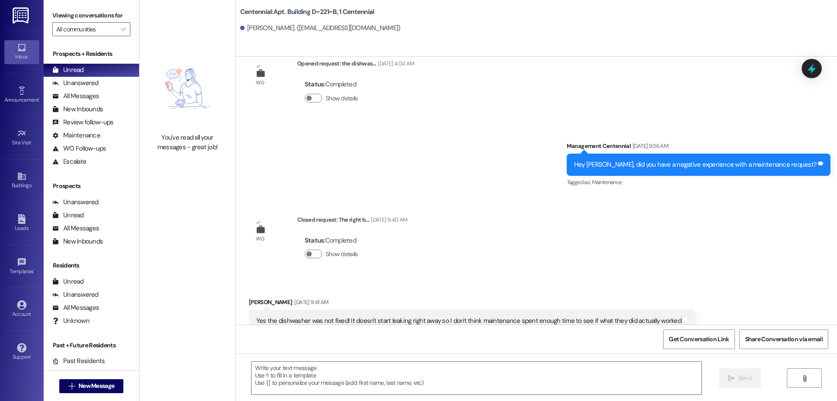
scroll to position [10959, 0]
click at [548, 376] on textarea at bounding box center [477, 377] width 450 height 33
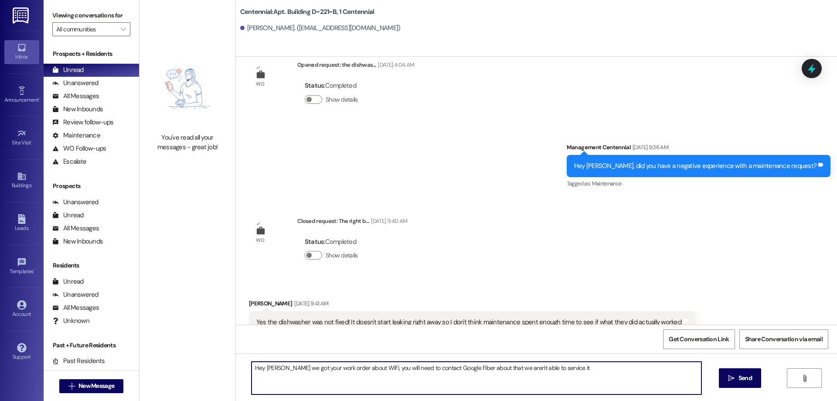
type textarea "Hey [PERSON_NAME] we got your work order about WiFi, you will need to contact G…"
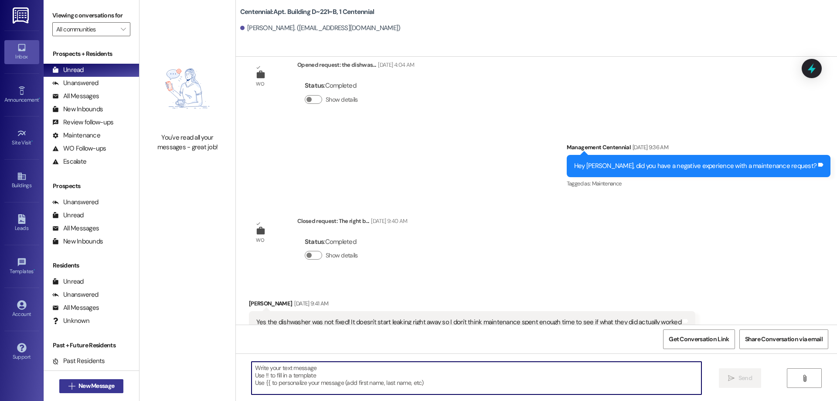
drag, startPoint x: 109, startPoint y: 379, endPoint x: 106, endPoint y: 383, distance: 4.6
click at [106, 383] on button " New Message" at bounding box center [91, 386] width 65 height 14
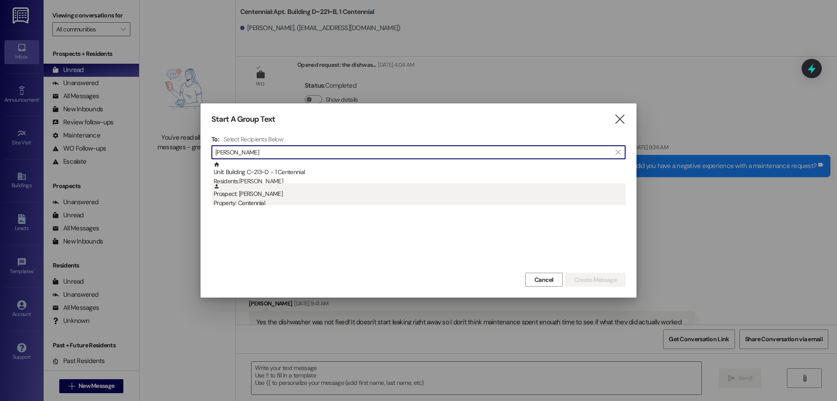
type input "[PERSON_NAME]"
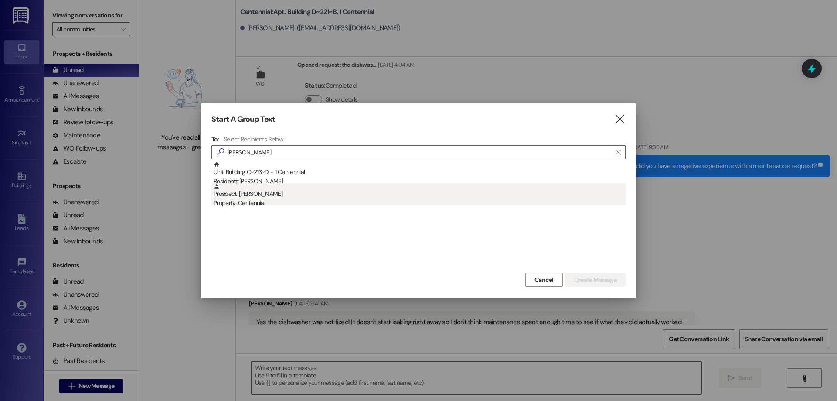
click at [304, 184] on div "Prospect: [PERSON_NAME] Property: Centennial" at bounding box center [420, 195] width 412 height 25
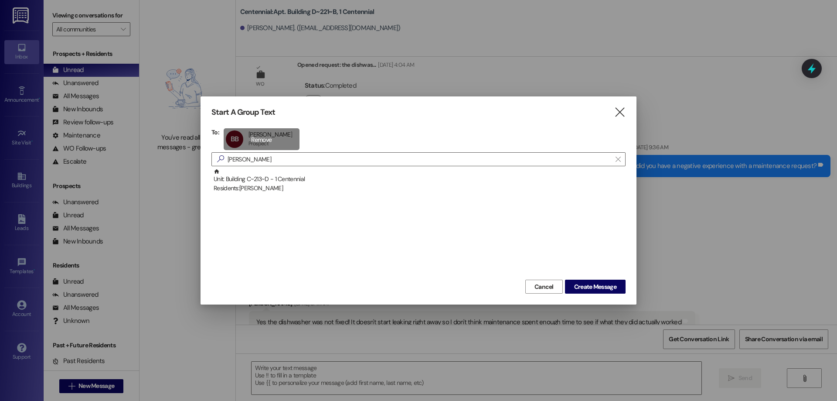
click at [269, 133] on div "BB [PERSON_NAME] [PERSON_NAME] Prospect Prospect click to remove" at bounding box center [262, 139] width 76 height 22
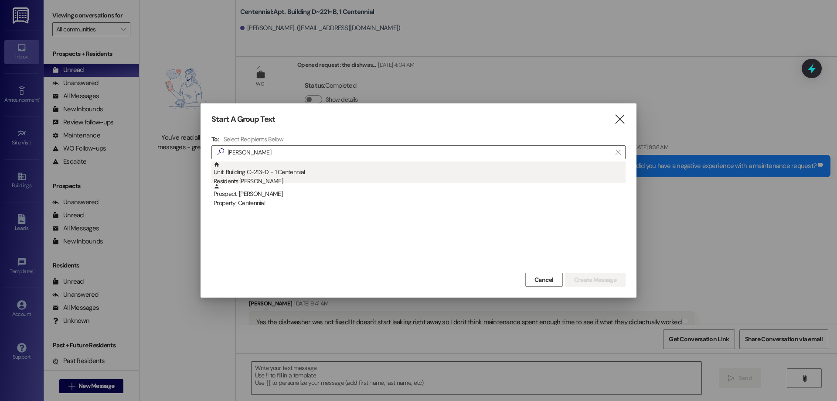
click at [289, 173] on div "Unit: Building C~213~D - 1 Centennial Residents: [PERSON_NAME]" at bounding box center [420, 173] width 412 height 25
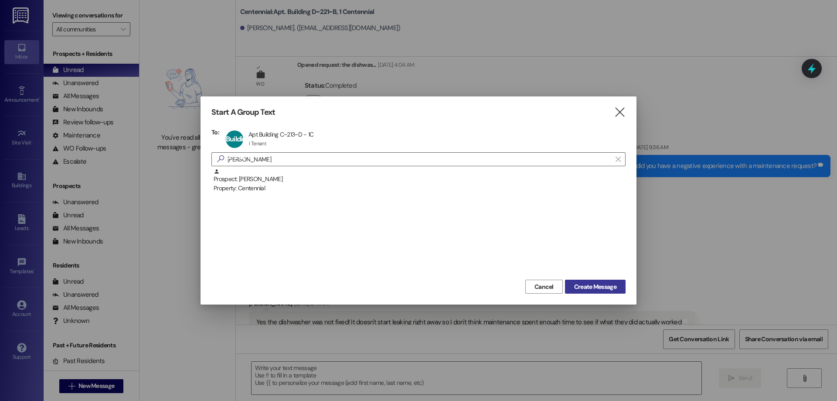
click at [583, 289] on span "Create Message" at bounding box center [595, 286] width 42 height 9
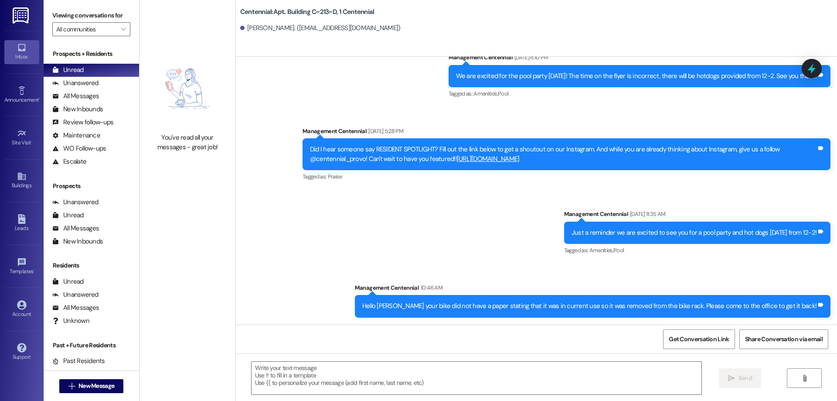
scroll to position [632, 0]
click at [95, 83] on div "Unanswered" at bounding box center [75, 82] width 46 height 9
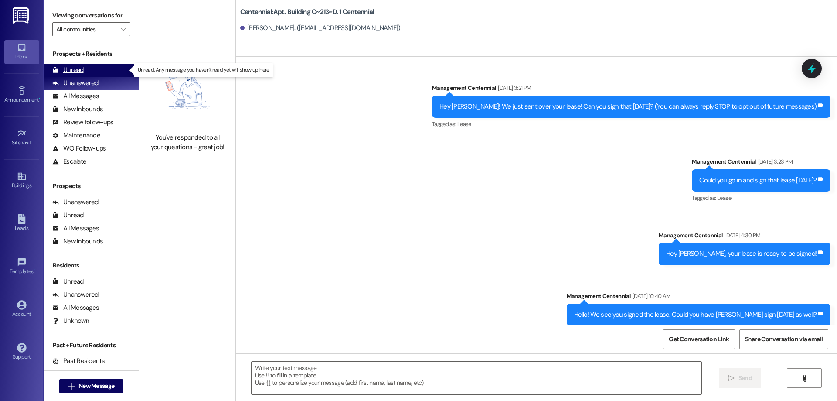
click at [98, 71] on div "Unread (0)" at bounding box center [91, 70] width 95 height 13
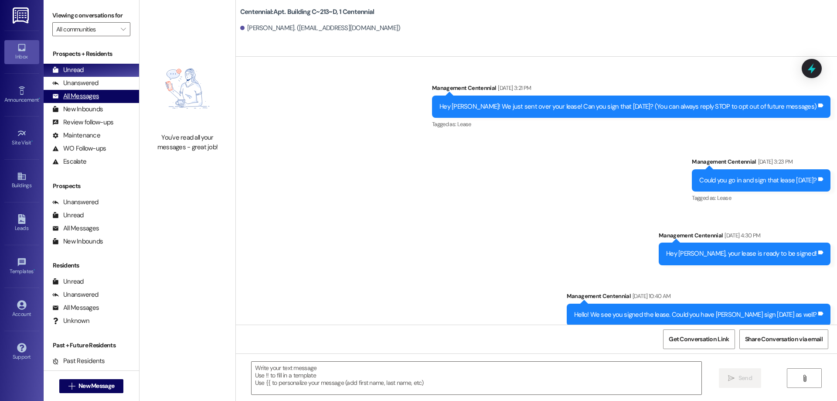
click at [80, 95] on div "All Messages" at bounding box center [75, 96] width 47 height 9
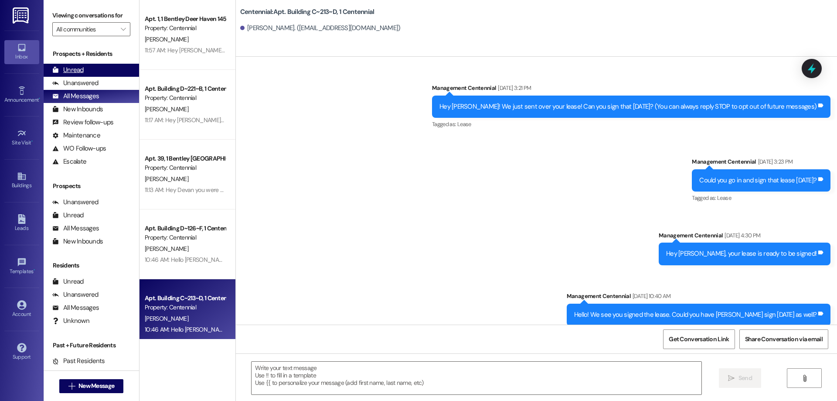
click at [96, 66] on div "Unread (0)" at bounding box center [91, 70] width 95 height 13
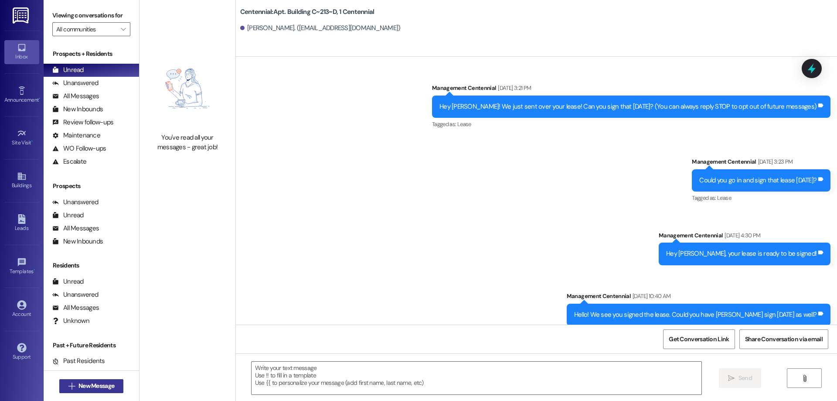
drag, startPoint x: 78, startPoint y: 397, endPoint x: 82, endPoint y: 389, distance: 9.0
click at [79, 396] on div " New Message" at bounding box center [91, 385] width 95 height 31
click at [83, 385] on span "New Message" at bounding box center [96, 385] width 36 height 9
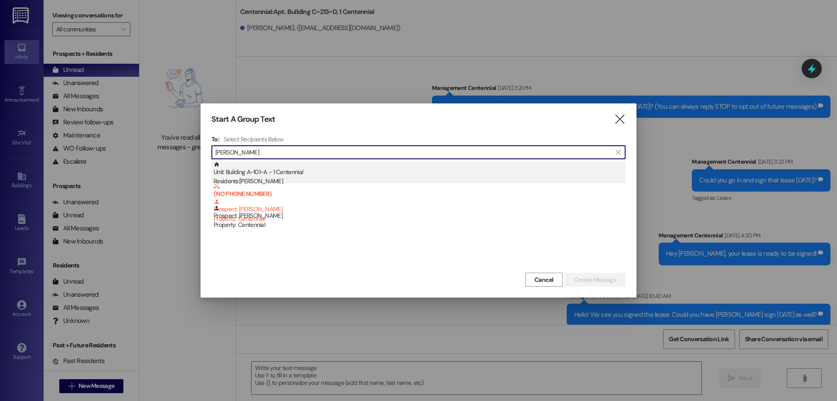
type input "[PERSON_NAME]"
click at [280, 175] on div "Unit: Building A~101~A - 1 Centennial Residents: [PERSON_NAME]" at bounding box center [420, 173] width 412 height 25
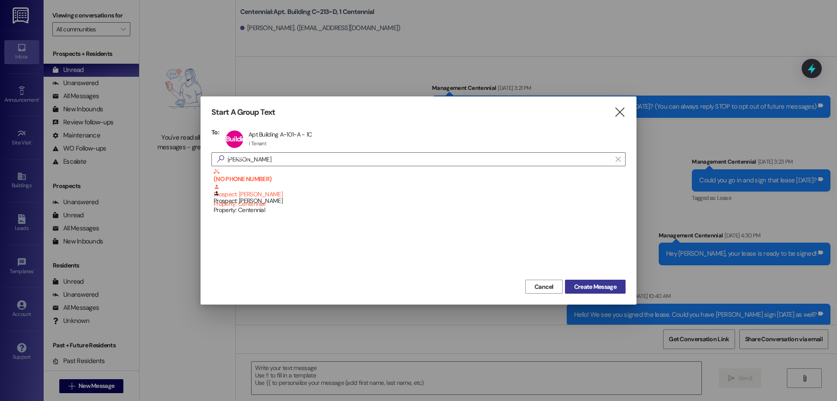
click at [575, 282] on span "Create Message" at bounding box center [595, 286] width 42 height 9
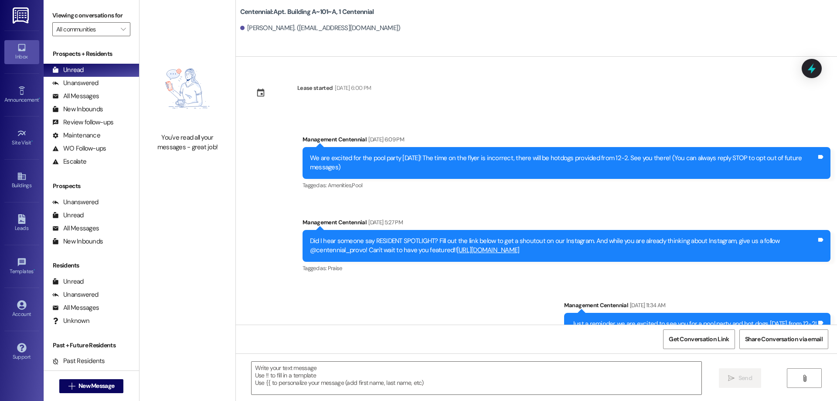
scroll to position [31, 0]
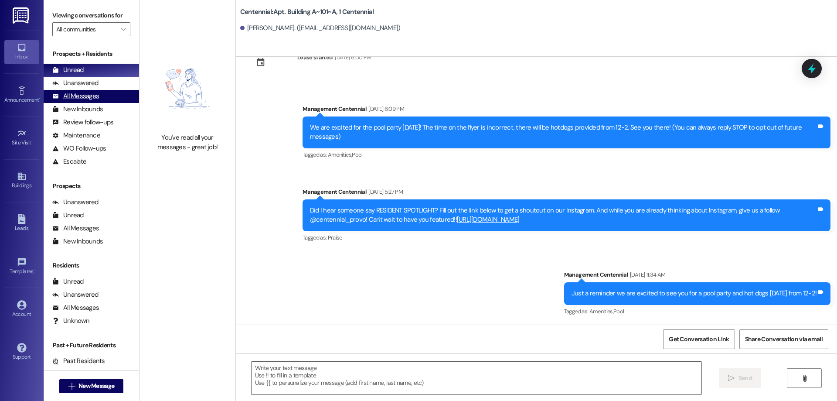
click at [91, 92] on div "All Messages" at bounding box center [75, 96] width 47 height 9
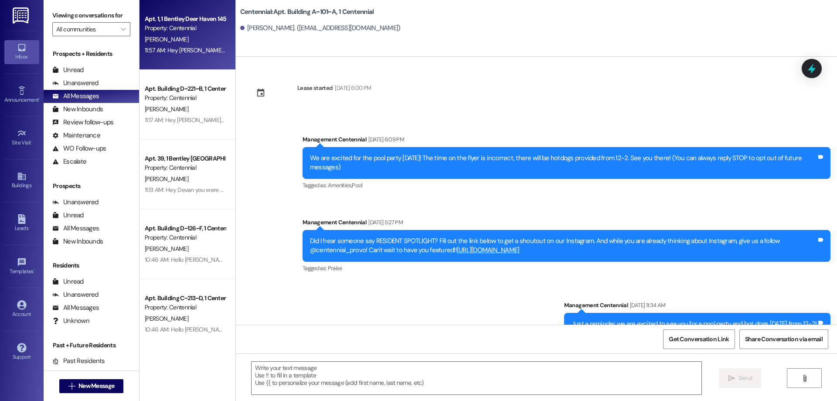
click at [144, 55] on div "11:57 AM: Hey [PERSON_NAME], when you signed the lease and paid $1,300 that did…" at bounding box center [185, 50] width 82 height 11
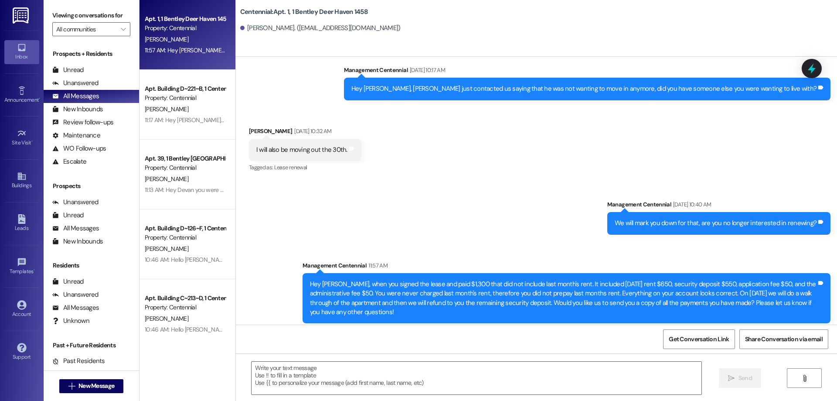
scroll to position [1638, 0]
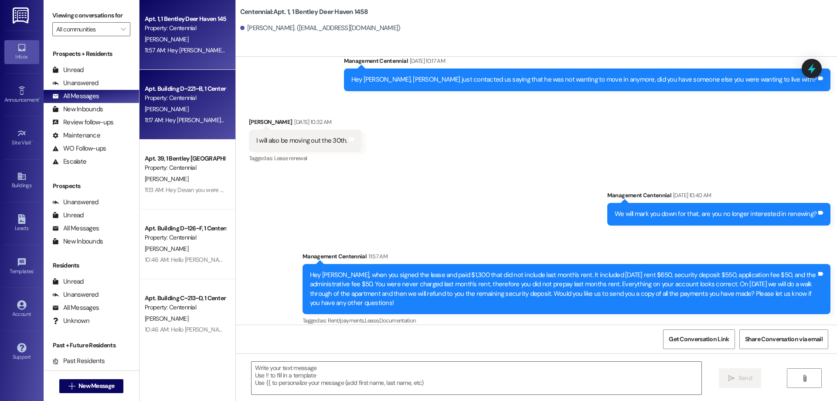
click at [204, 125] on div "11:17 AM: Hey [PERSON_NAME] we got your work order about WiFi, you will need to…" at bounding box center [185, 120] width 82 height 11
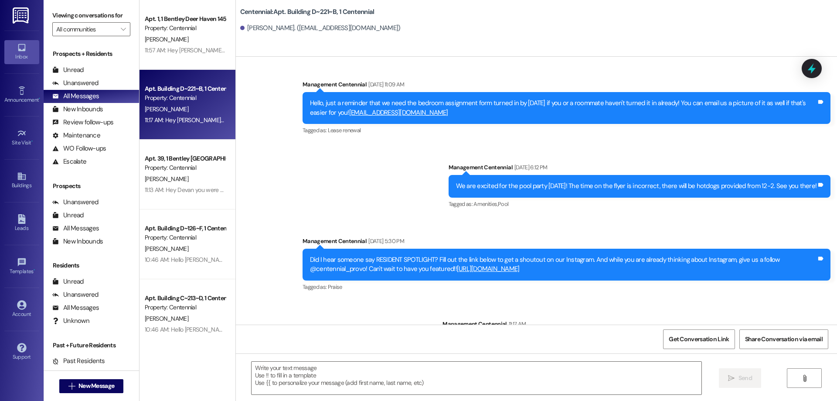
scroll to position [11333, 0]
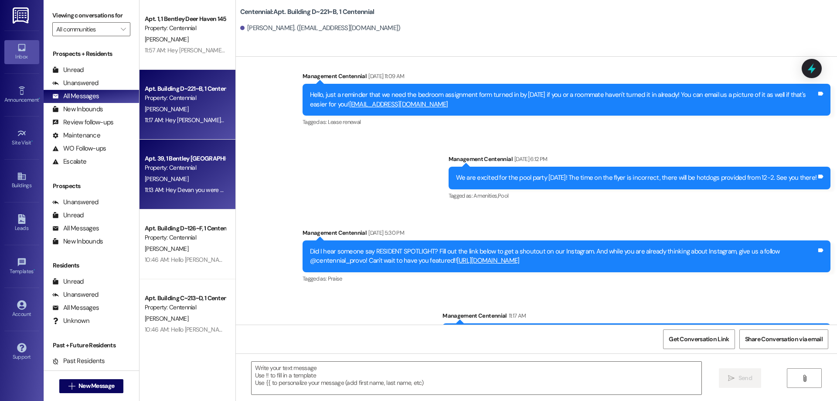
click at [183, 168] on div "Property: Centennial" at bounding box center [185, 167] width 81 height 9
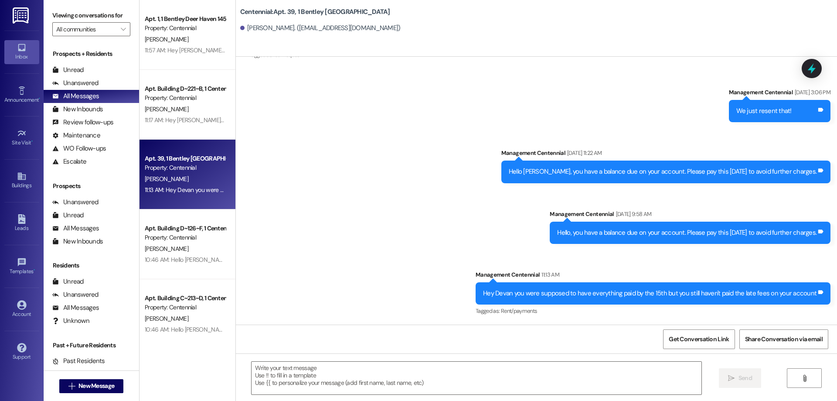
scroll to position [1559, 0]
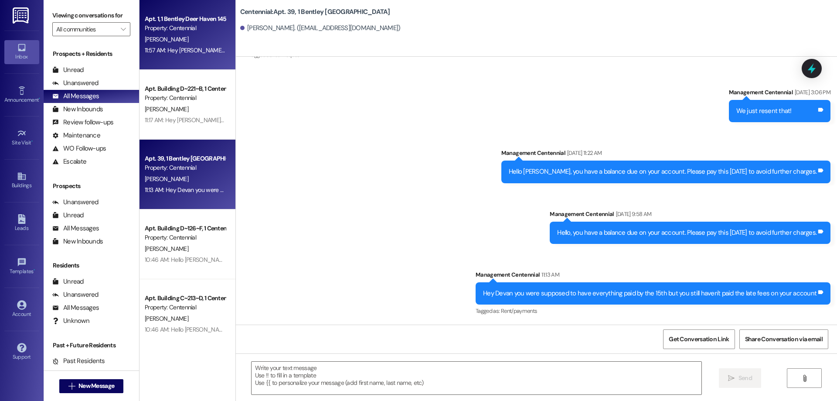
click at [177, 15] on div "Apt. 1, 1 Bentley Deer Haven 1458" at bounding box center [185, 18] width 81 height 9
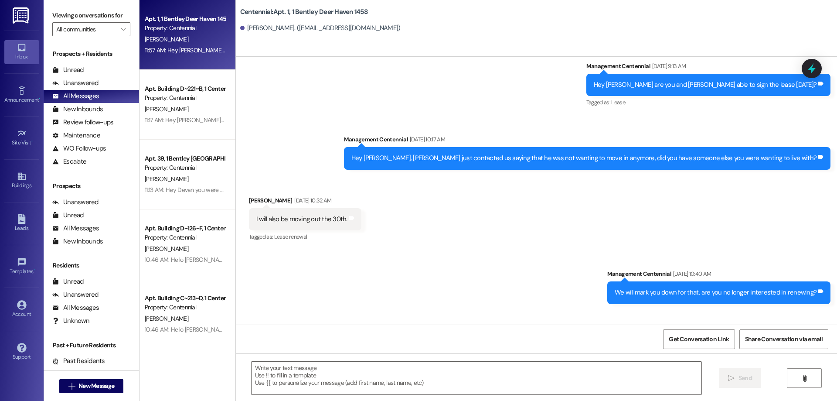
scroll to position [1475, 0]
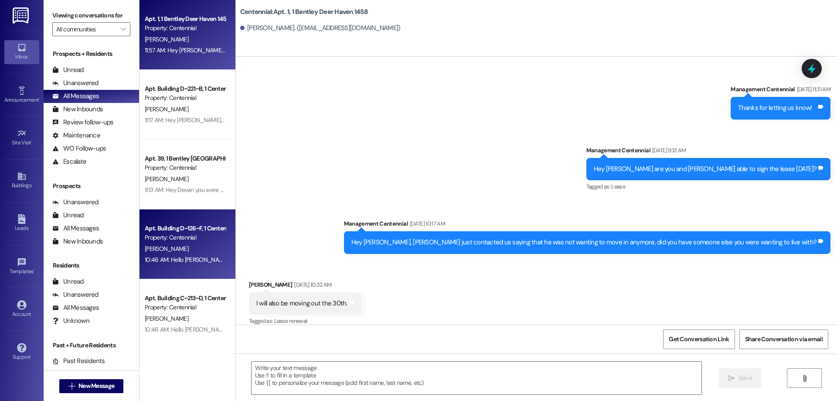
click at [207, 241] on div "Property: Centennial" at bounding box center [185, 237] width 81 height 9
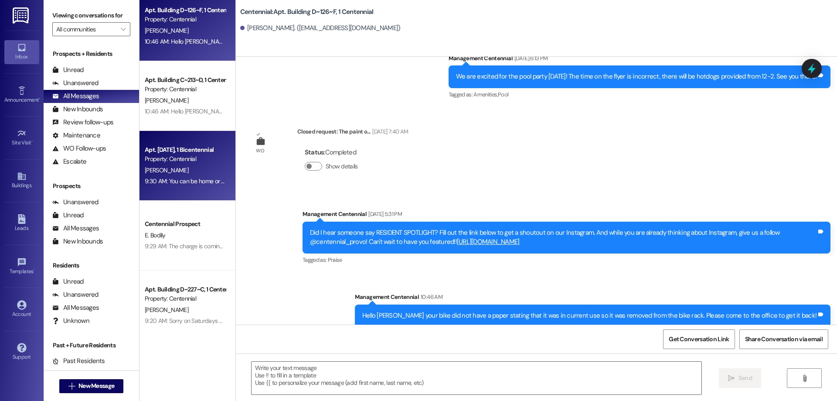
scroll to position [305, 0]
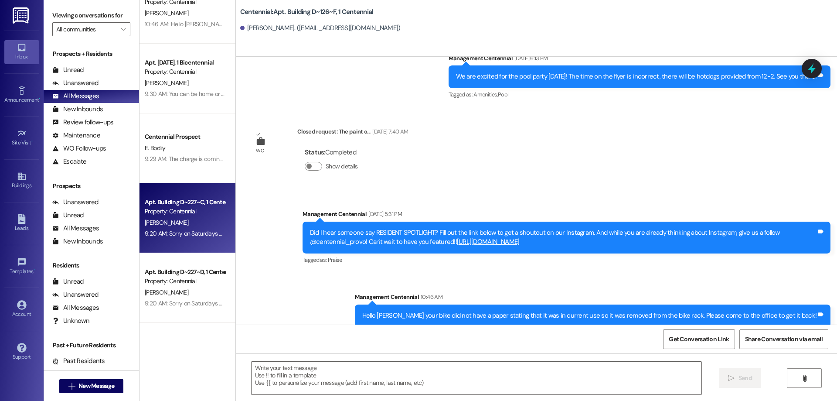
click at [177, 226] on div "[PERSON_NAME]" at bounding box center [185, 222] width 82 height 11
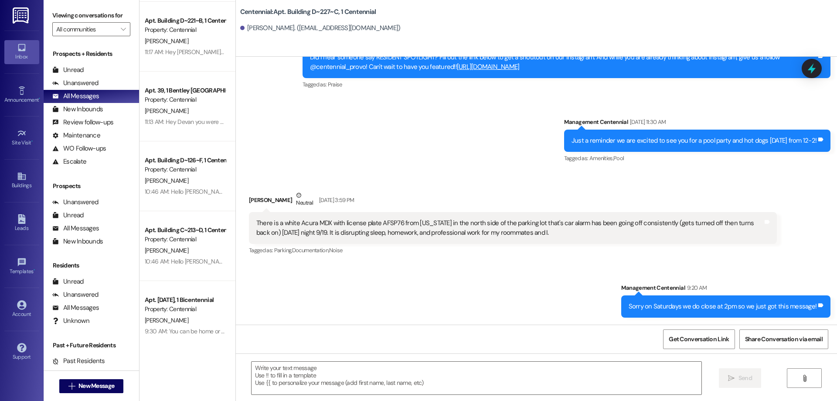
scroll to position [0, 0]
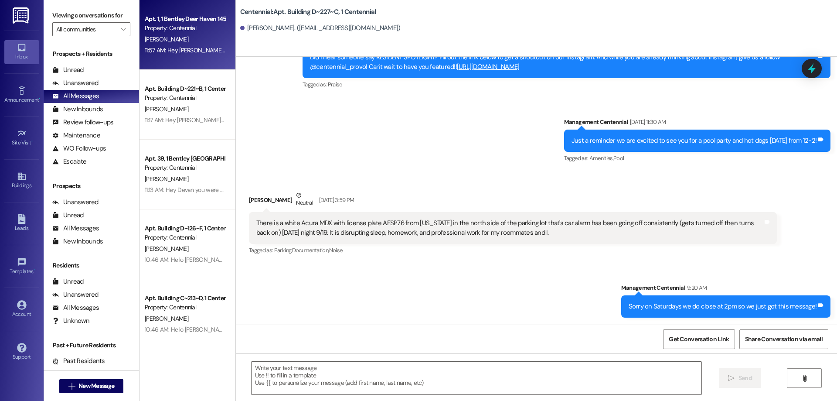
click at [201, 67] on div "Apt. 1, 1 Bentley Deer Haven 1458 Property: Centennial [PERSON_NAME] 11:57 AM: …" at bounding box center [187, 35] width 96 height 70
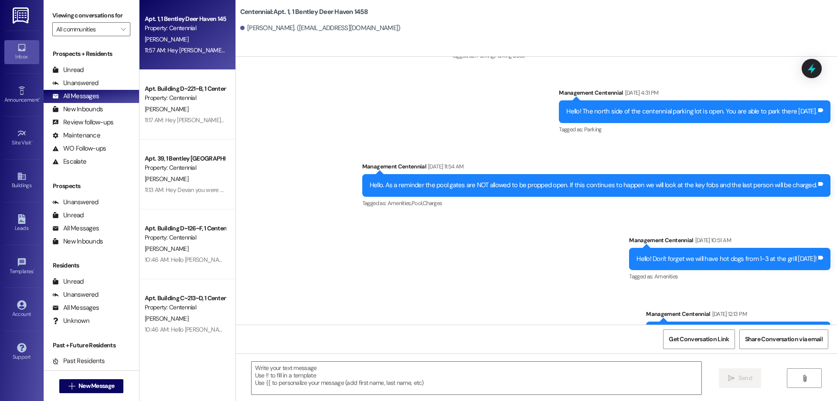
scroll to position [838, 0]
